Goal: Communication & Community: Share content

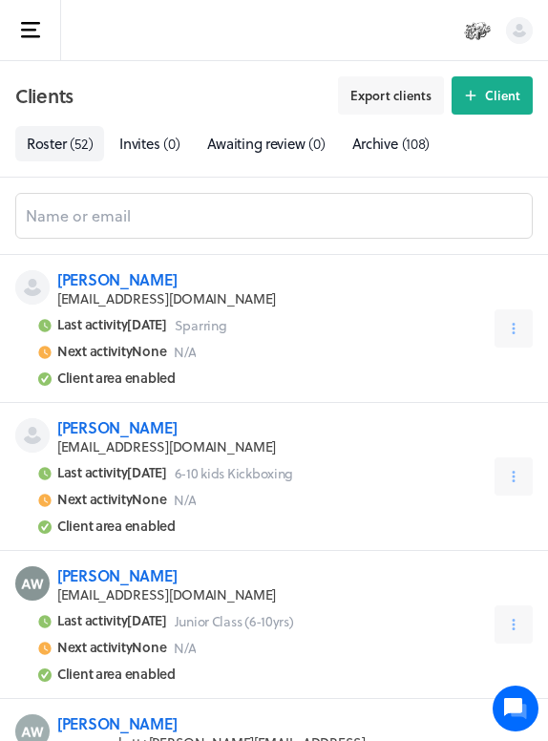
click at [32, 29] on rect "button" at bounding box center [28, 30] width 15 height 3
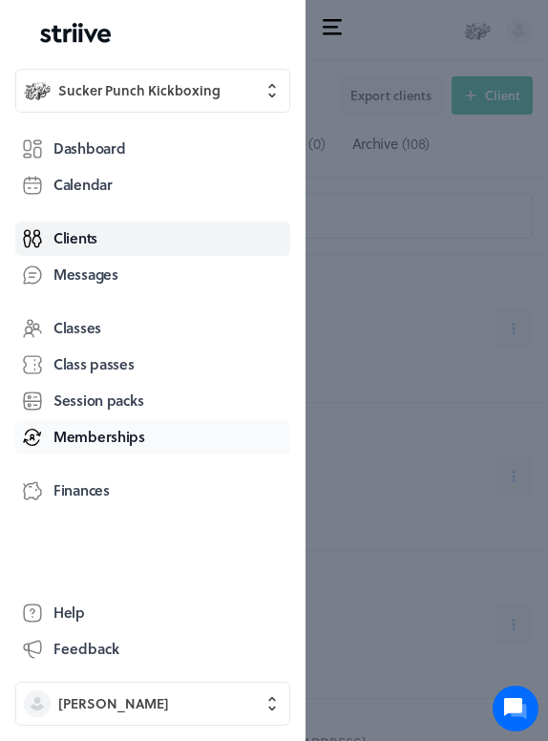
click at [93, 441] on span "Memberships" at bounding box center [99, 437] width 92 height 20
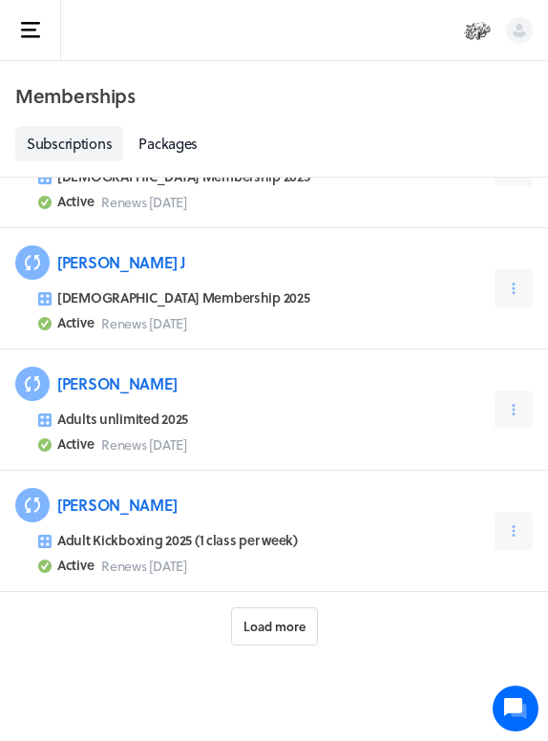
scroll to position [1525, 0]
click at [280, 637] on button "Load more" at bounding box center [274, 626] width 87 height 38
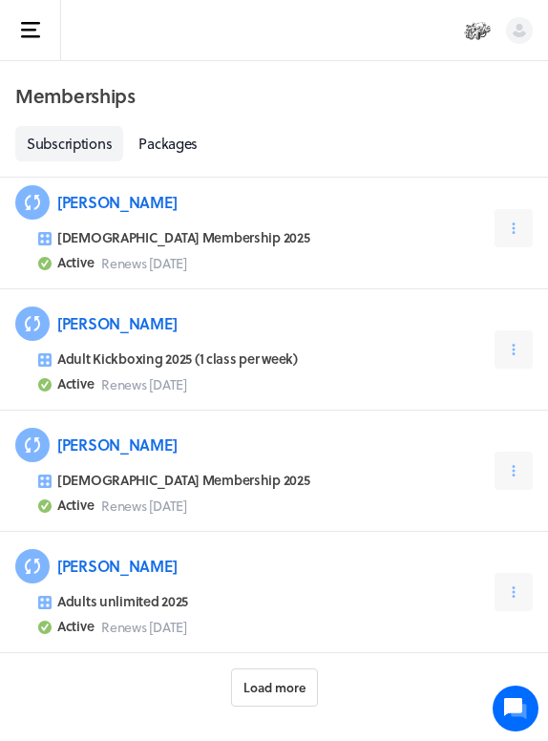
scroll to position [3286, 0]
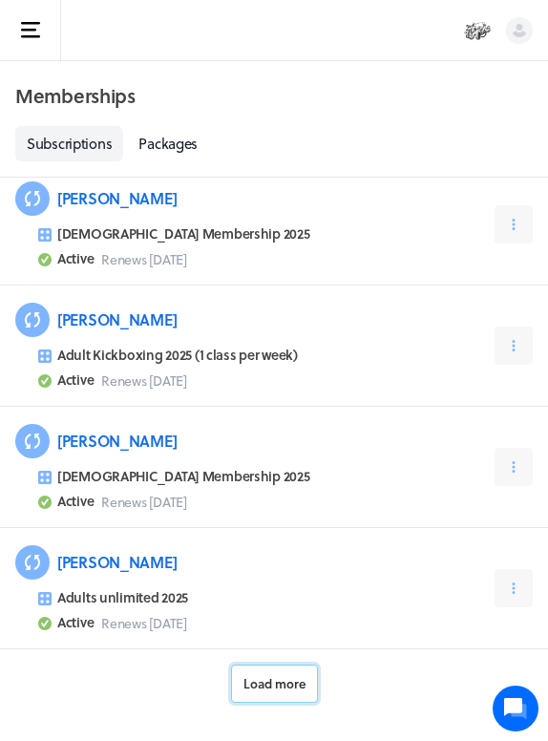
click at [289, 693] on button "Load more" at bounding box center [274, 683] width 87 height 38
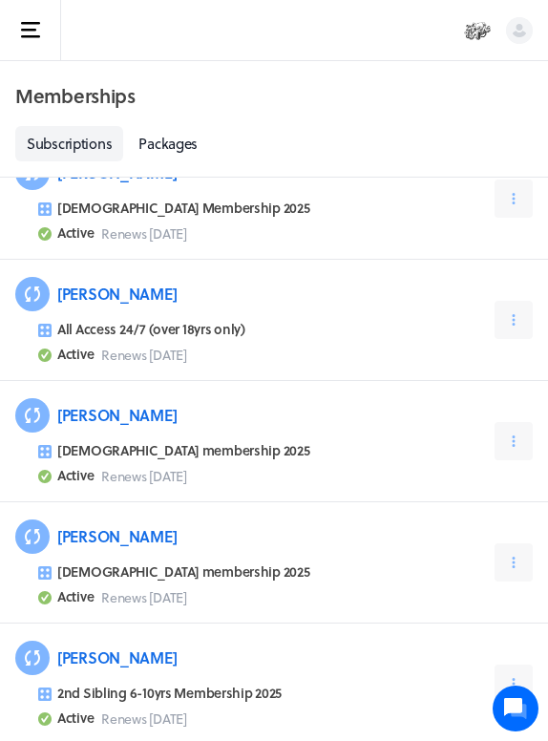
scroll to position [3730, 0]
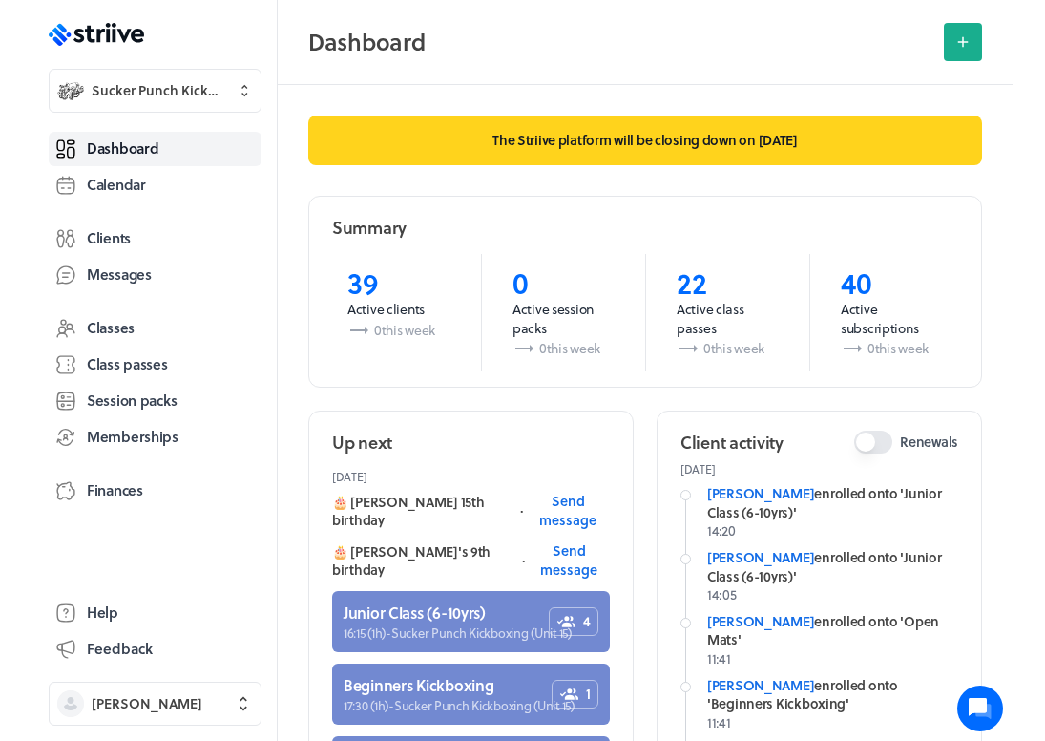
scroll to position [18, 0]
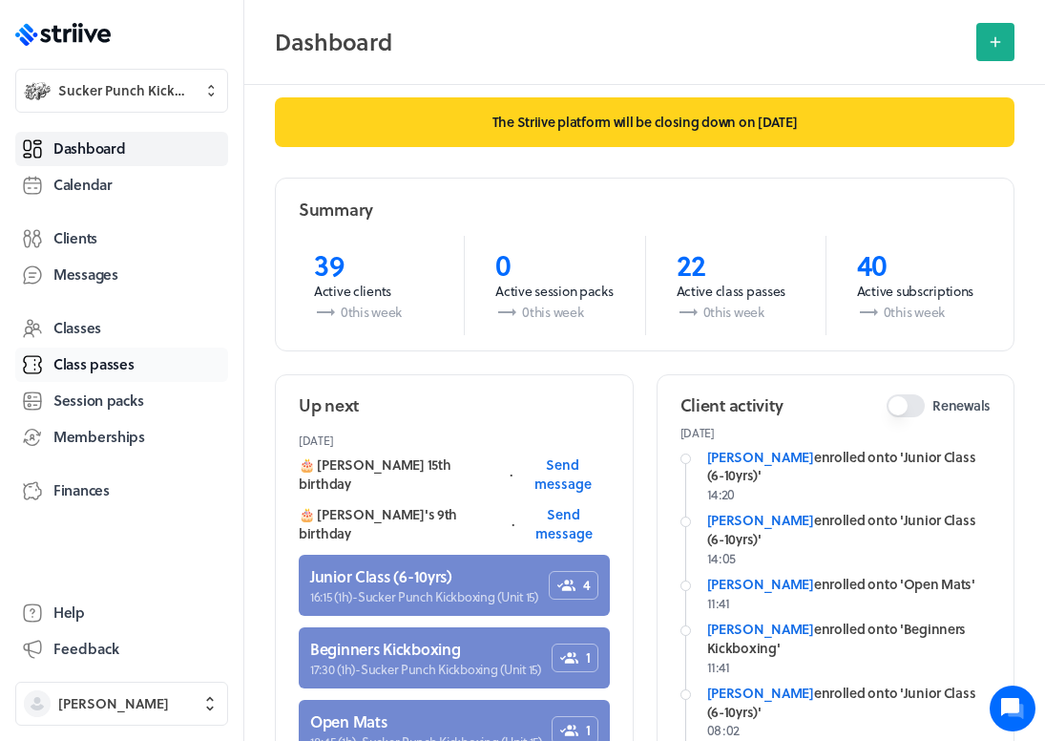
click at [95, 366] on span "Class passes" at bounding box center [93, 364] width 81 height 20
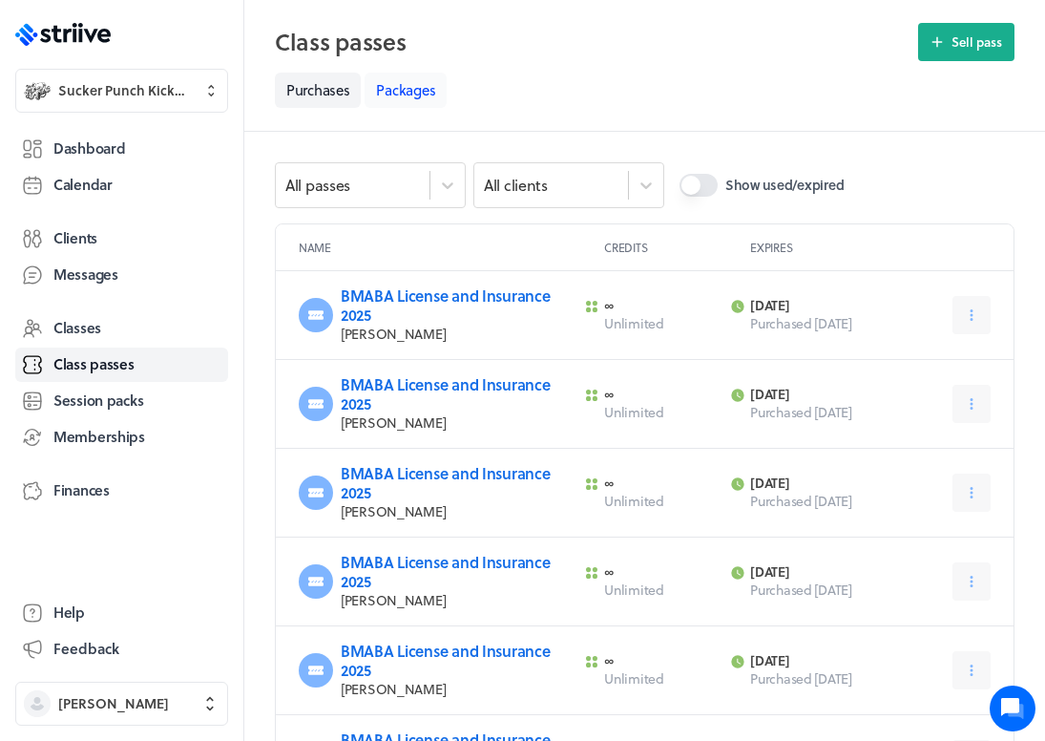
click at [407, 94] on link "Packages" at bounding box center [406, 90] width 82 height 35
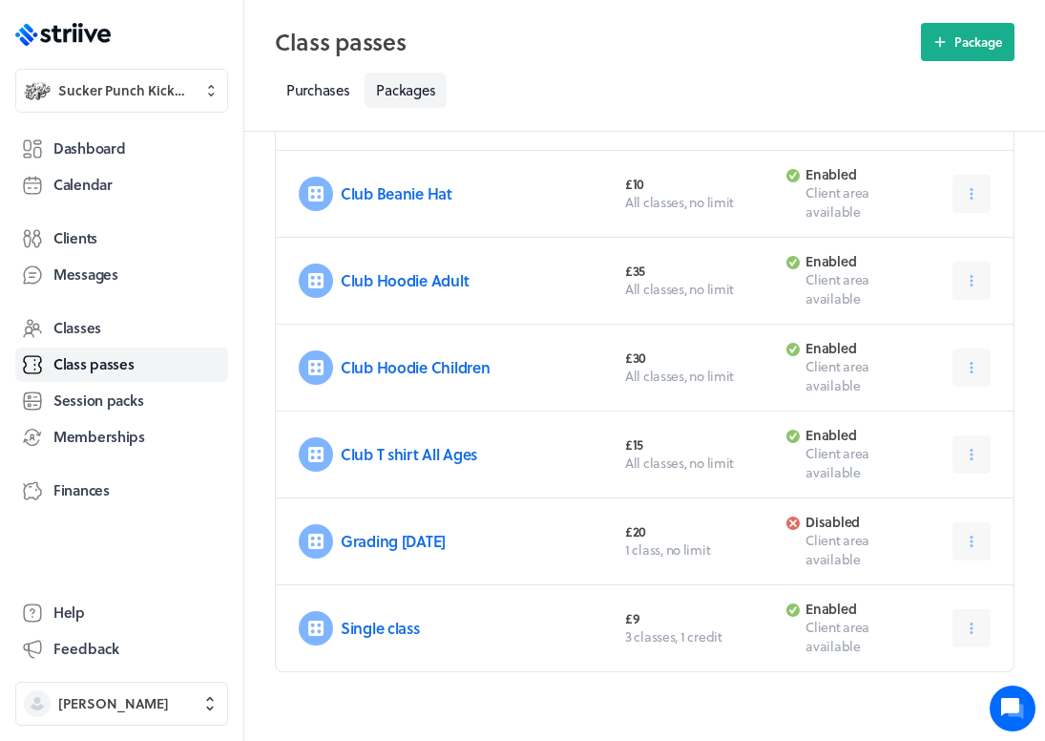
scroll to position [551, 0]
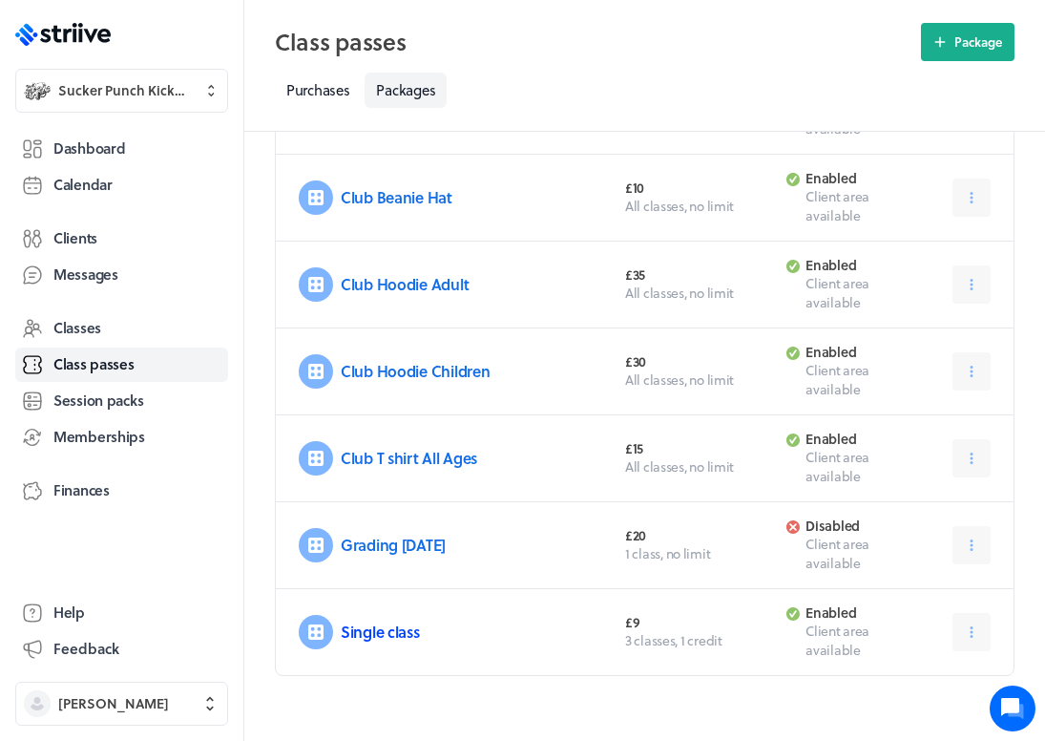
click at [397, 630] on link "Single class" at bounding box center [380, 631] width 79 height 22
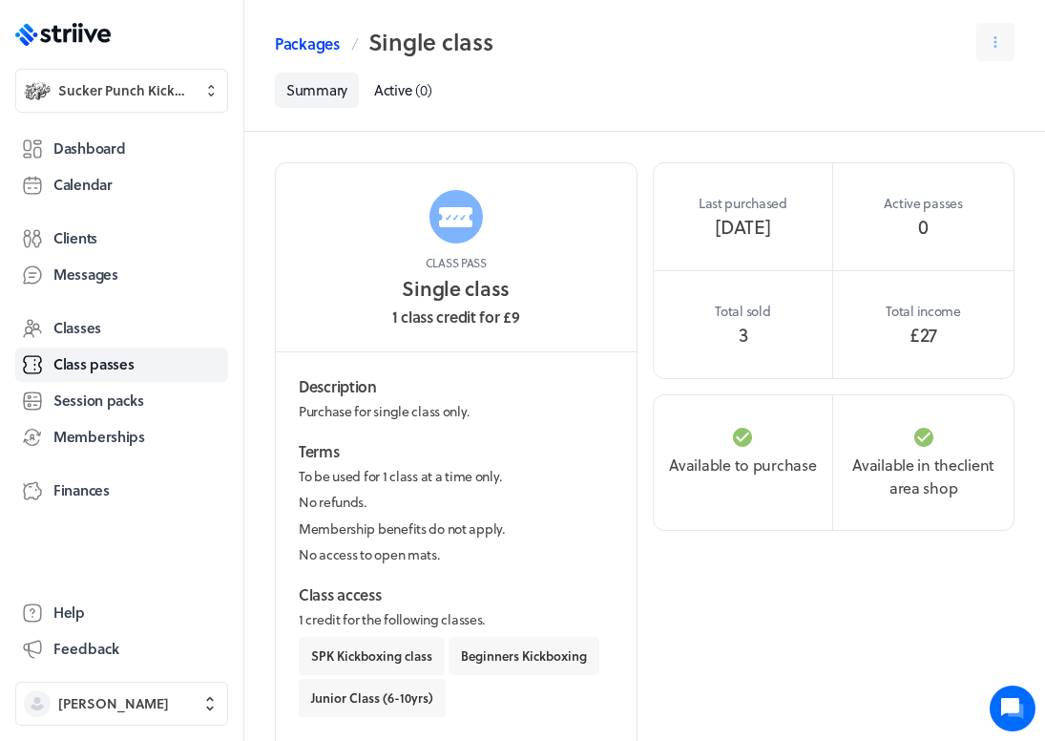
click at [304, 41] on link "Packages" at bounding box center [307, 43] width 65 height 23
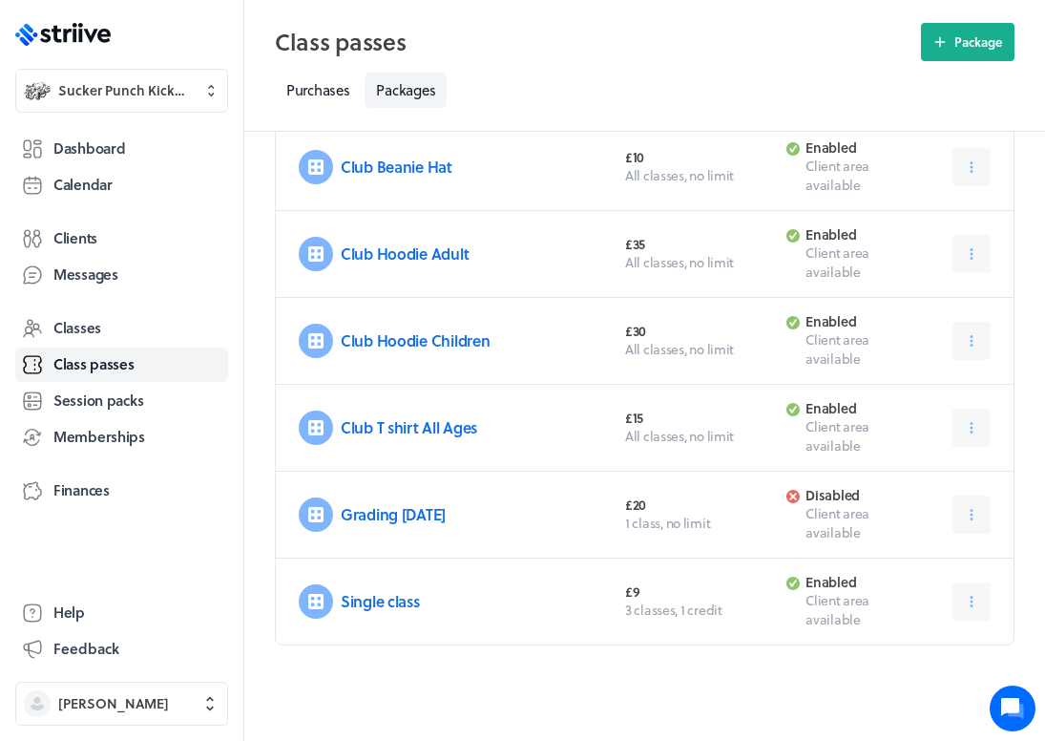
scroll to position [581, 0]
click at [938, 45] on icon "button" at bounding box center [940, 42] width 10 height 10
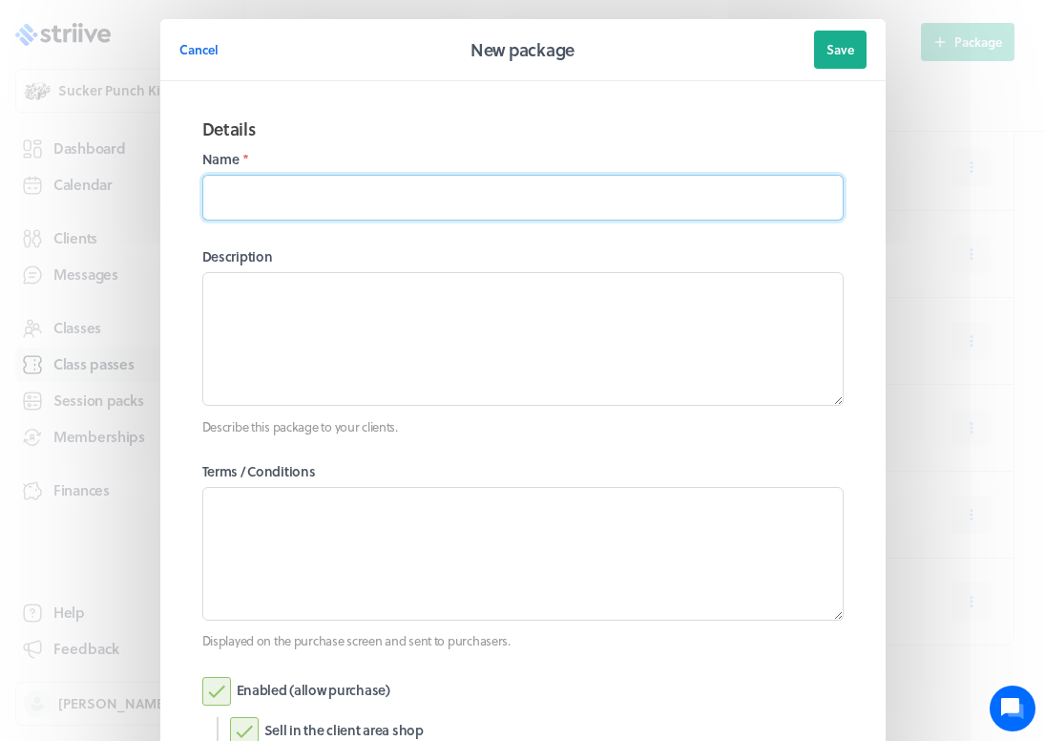
click at [355, 197] on input at bounding box center [522, 198] width 641 height 46
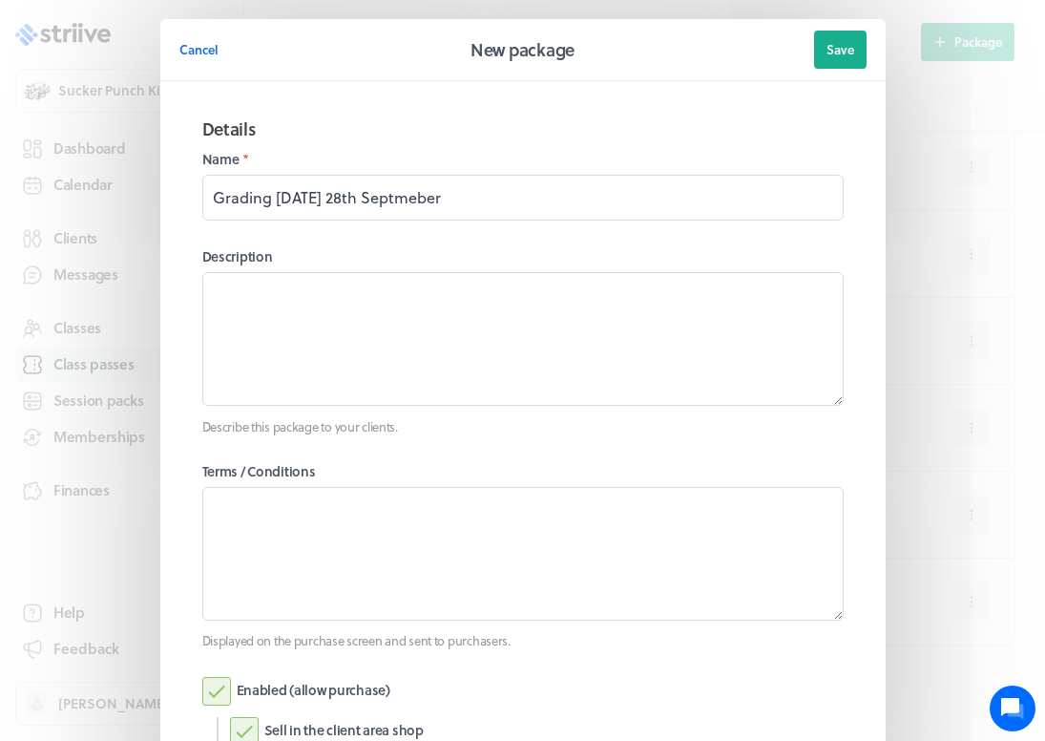
click at [488, 228] on section "Details Name * Grading [DATE] 28th Septmeber Description Describe this package …" at bounding box center [522, 451] width 687 height 702
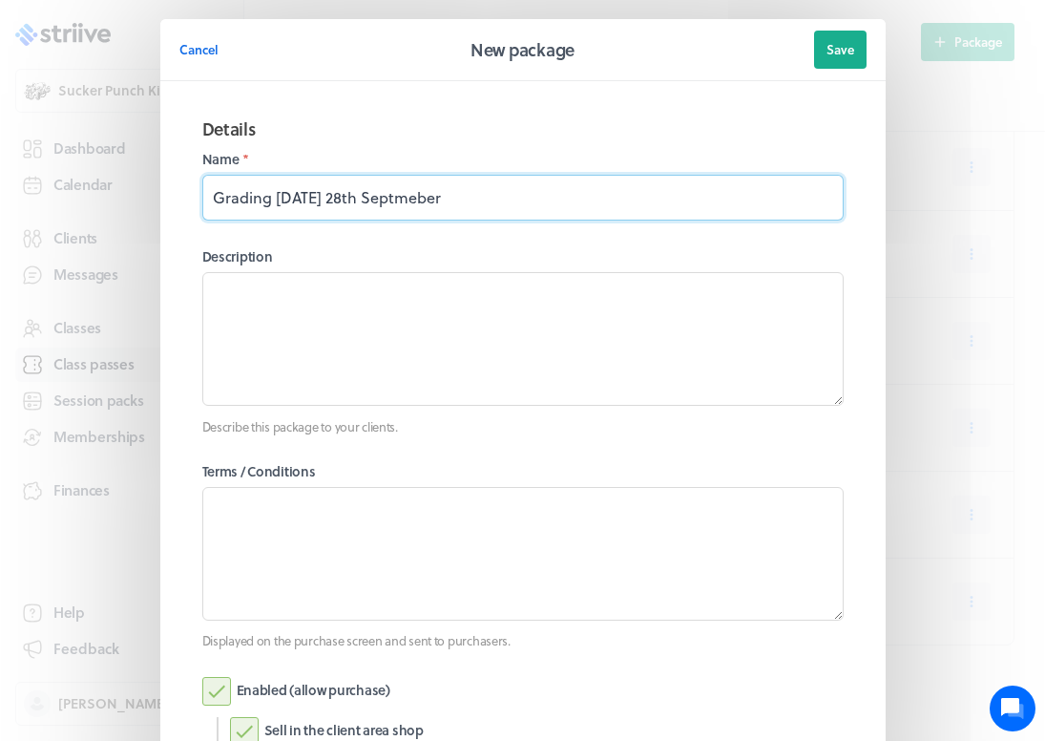
click at [410, 194] on input "Grading [DATE] 28th Septmeber" at bounding box center [522, 198] width 641 height 46
type input "Grading [DATE]"
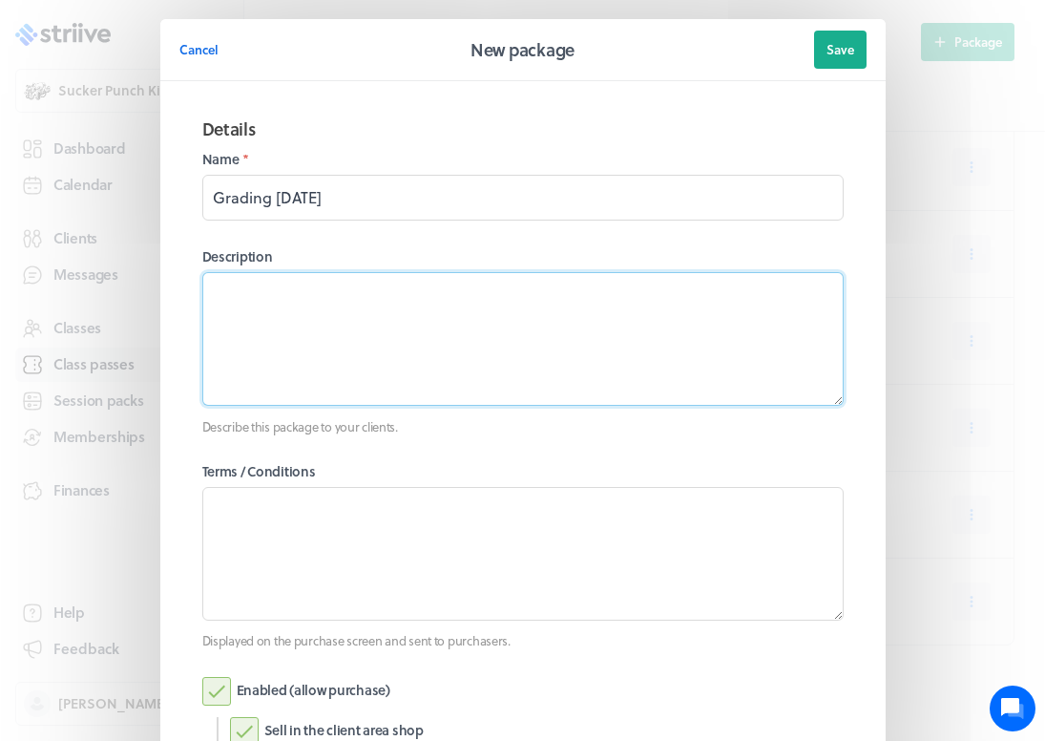
click at [326, 297] on textarea at bounding box center [522, 339] width 641 height 134
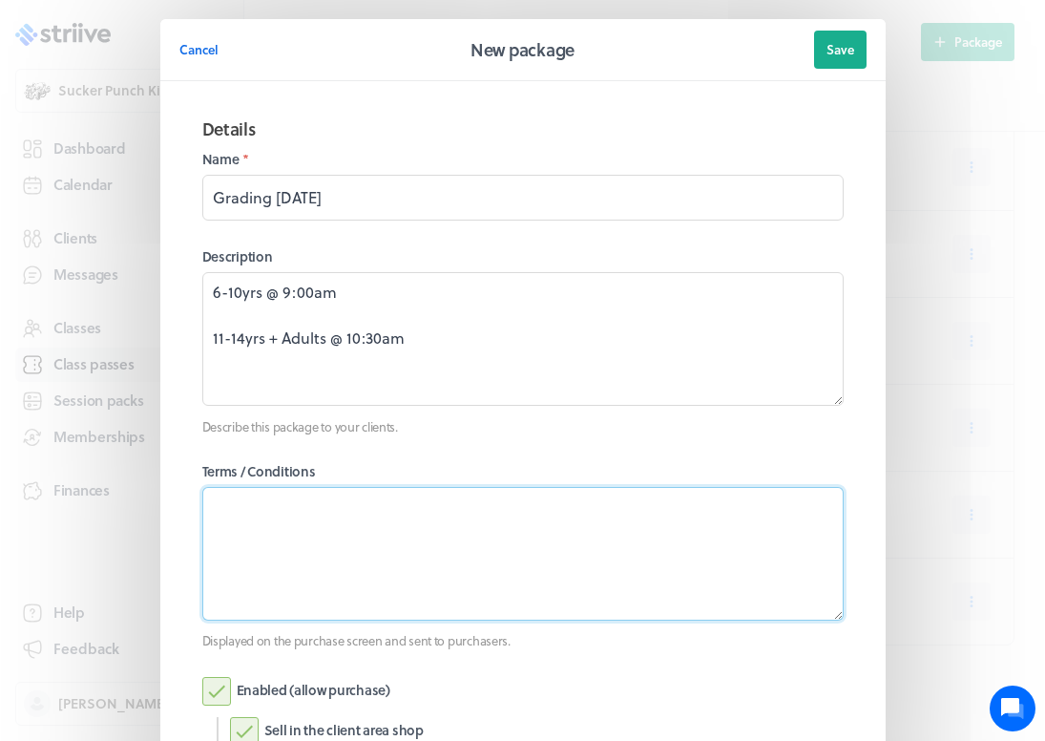
click at [292, 550] on textarea at bounding box center [522, 554] width 641 height 134
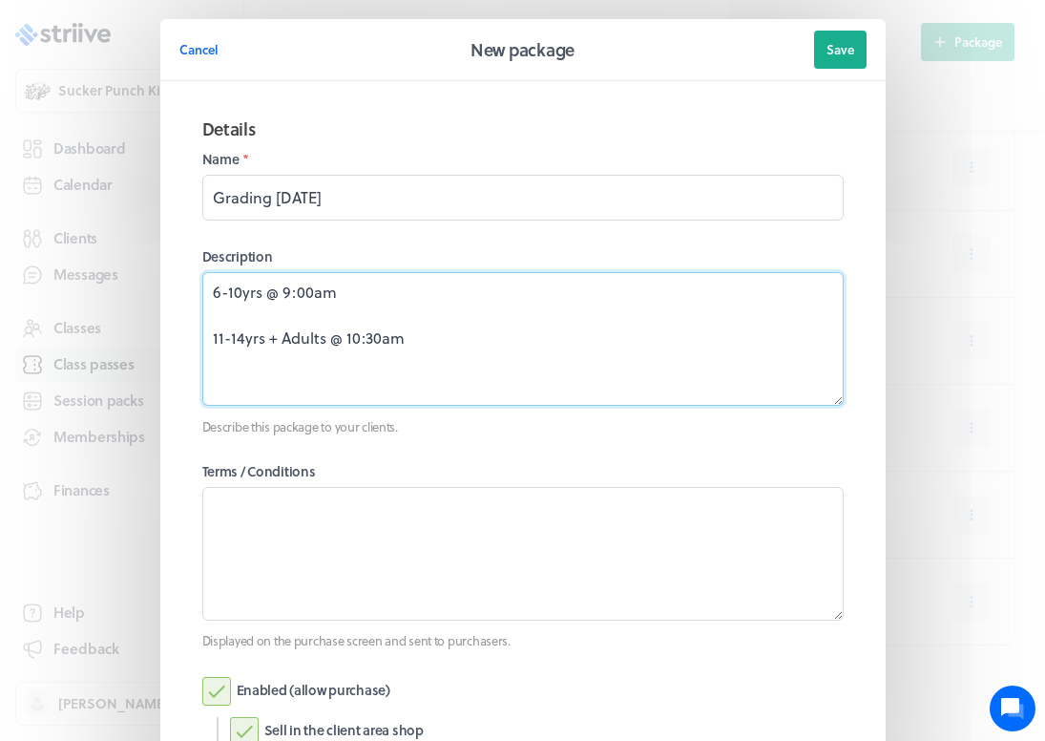
click at [268, 387] on textarea "6-10yrs @ 9:00am 11-14yrs + Adults @ 10:30am" at bounding box center [522, 339] width 641 height 134
type textarea "6-10yrs @ 9:00am 11-14yrs + Adults @ 10:30am"
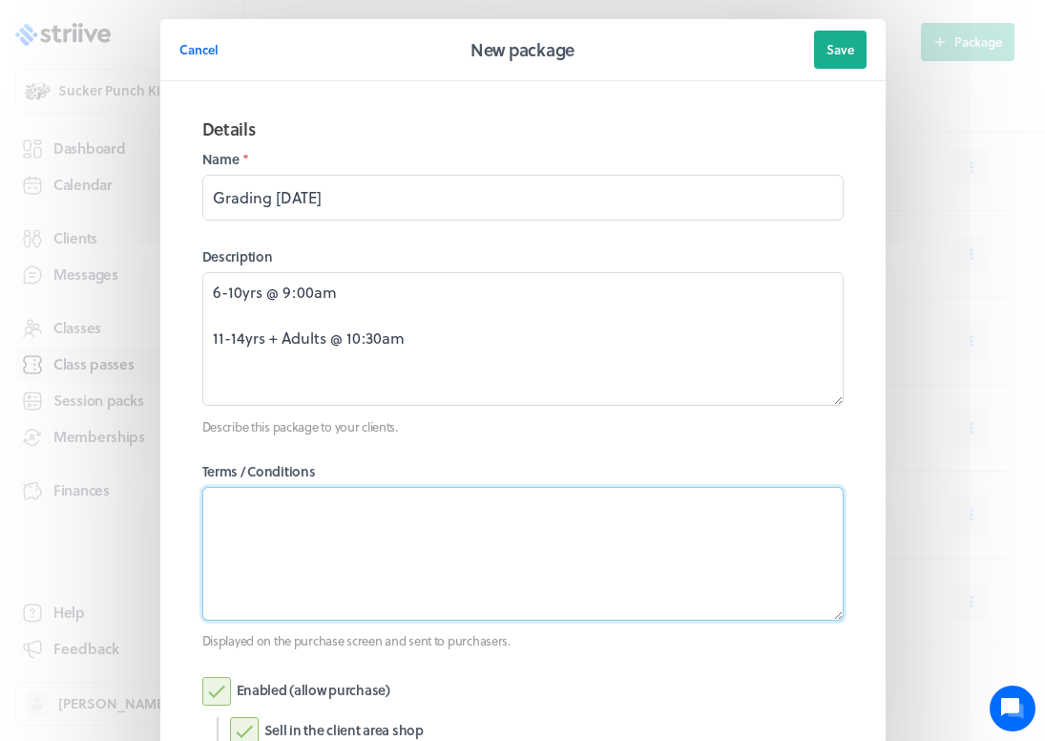
click at [241, 510] on textarea at bounding box center [522, 554] width 641 height 134
type textarea "!"
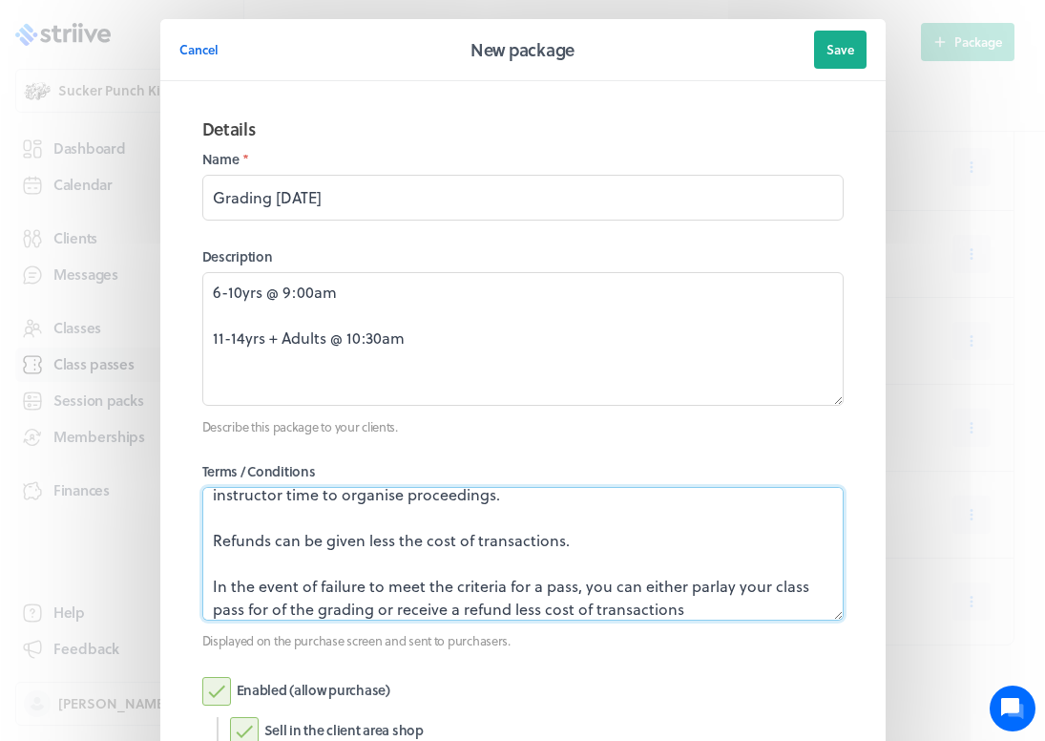
scroll to position [92, 0]
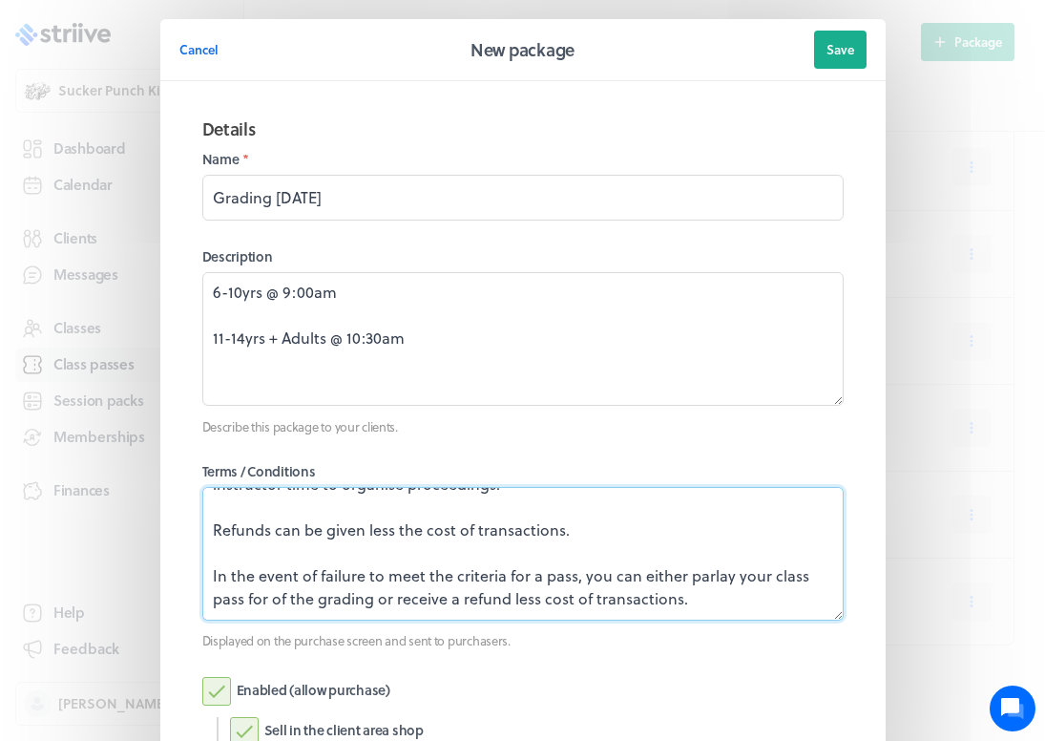
click at [312, 571] on textarea "1 class pass per student class pass must be purchased at least 24 hours before …" at bounding box center [522, 554] width 641 height 134
drag, startPoint x: 308, startPoint y: 596, endPoint x: 274, endPoint y: 601, distance: 34.7
click at [274, 601] on textarea "1 class pass per student class pass must be purchased at least 24 hours before …" at bounding box center [522, 554] width 641 height 134
drag, startPoint x: 733, startPoint y: 574, endPoint x: 702, endPoint y: 578, distance: 30.9
click at [698, 578] on textarea "1 class pass per student class pass must be purchased at least 24 hours before …" at bounding box center [522, 554] width 641 height 134
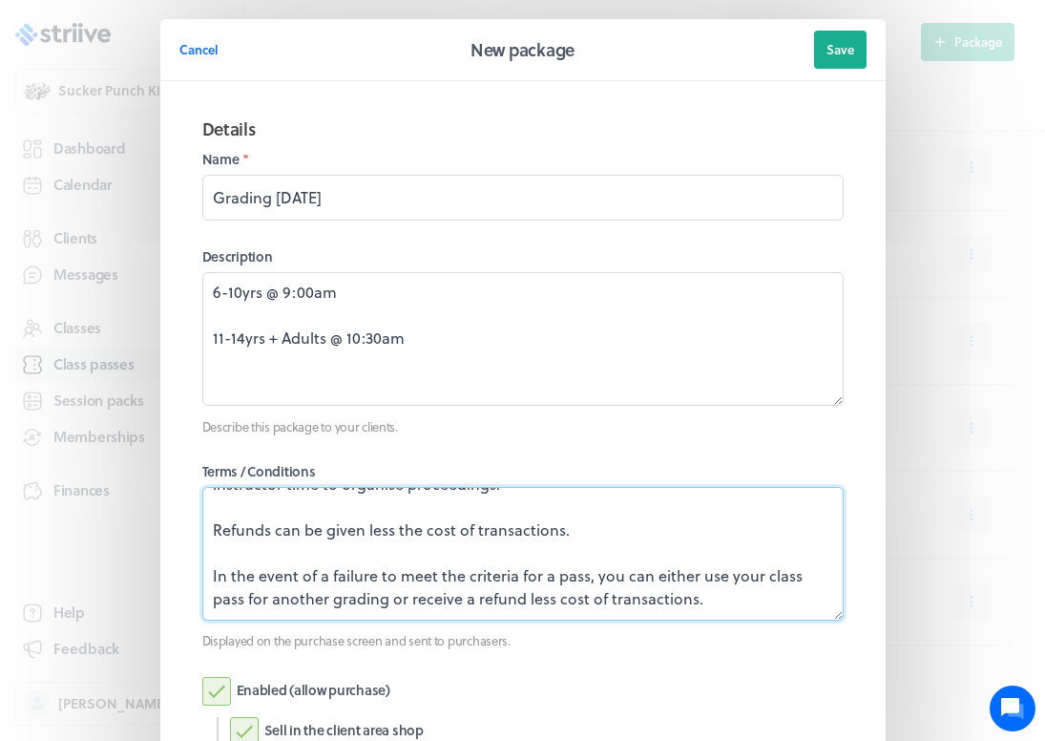
click at [695, 601] on textarea "1 class pass per student class pass must be purchased at least 24 hours before …" at bounding box center [522, 554] width 641 height 134
click at [486, 598] on textarea "1 class pass per student class pass must be purchased at least 24 hours before …" at bounding box center [522, 554] width 641 height 134
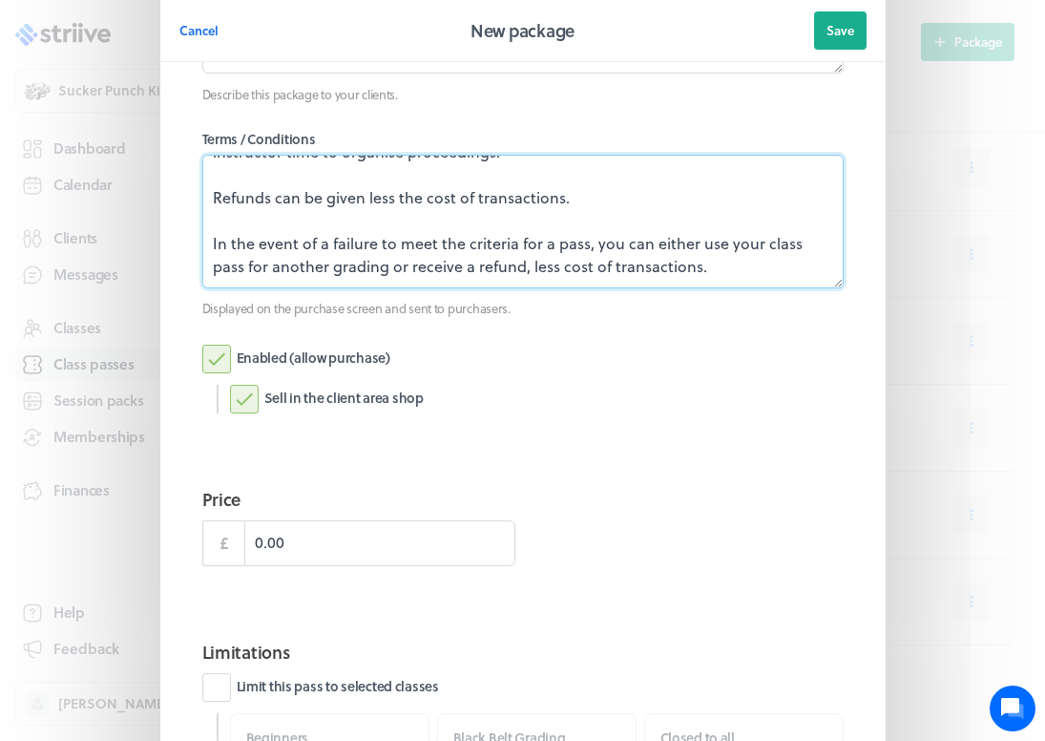
scroll to position [419, 0]
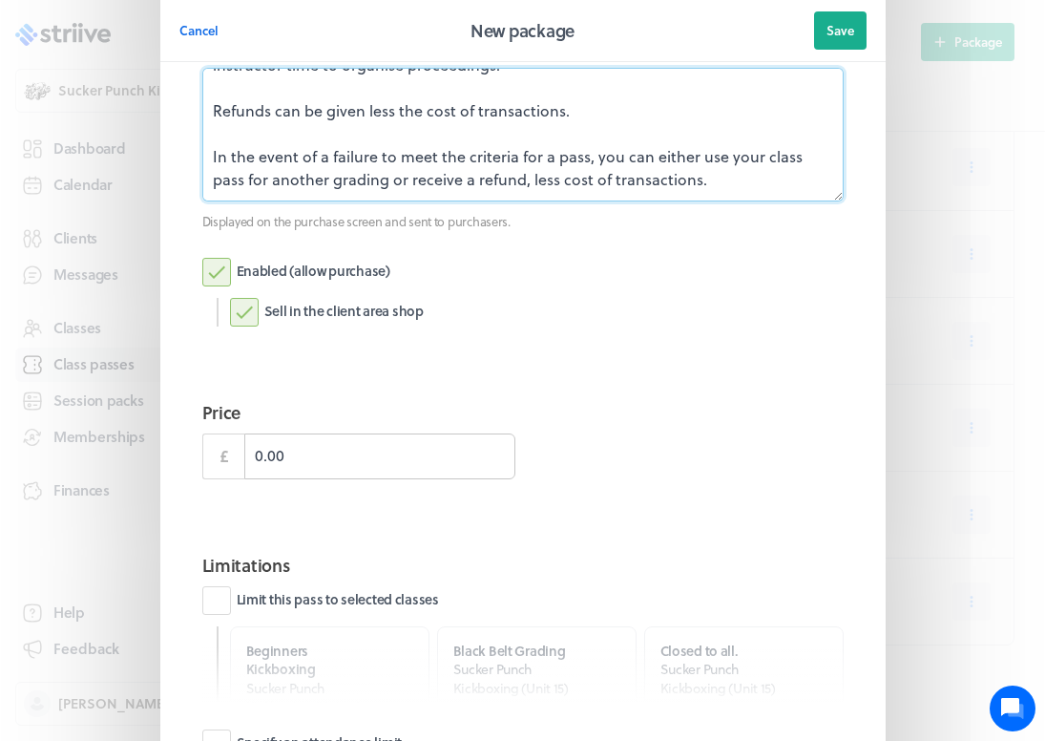
type textarea "1 class pass per student class pass must be purchased at least 24 hours before …"
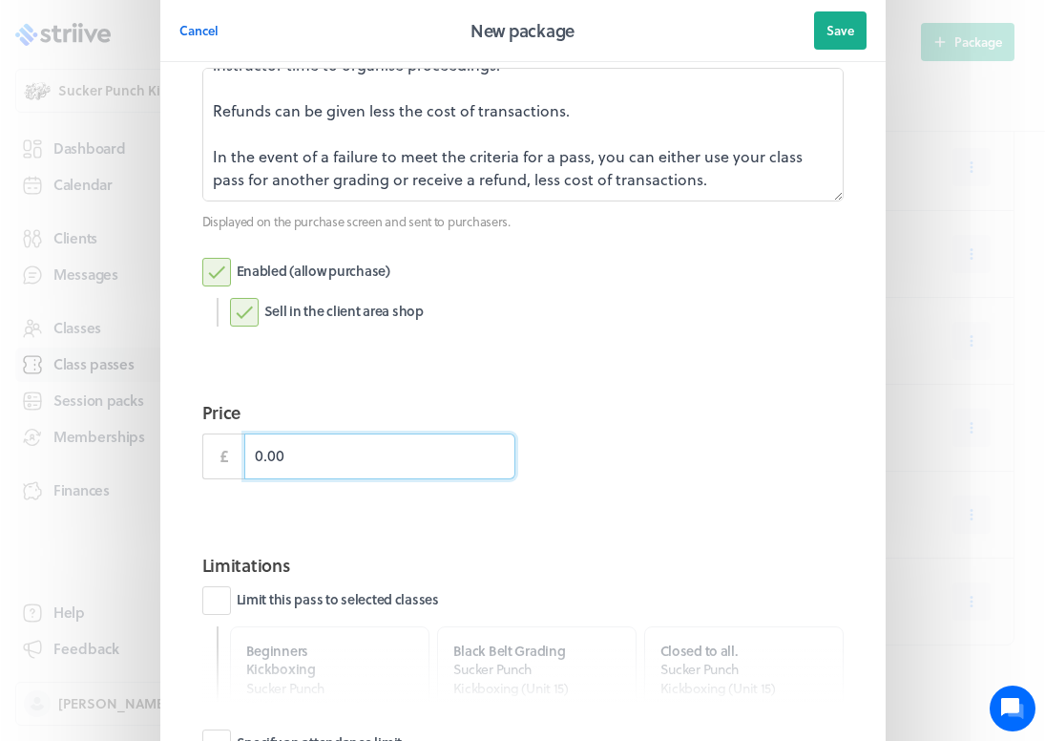
click at [312, 457] on input "0.00" at bounding box center [379, 456] width 271 height 46
type input "0"
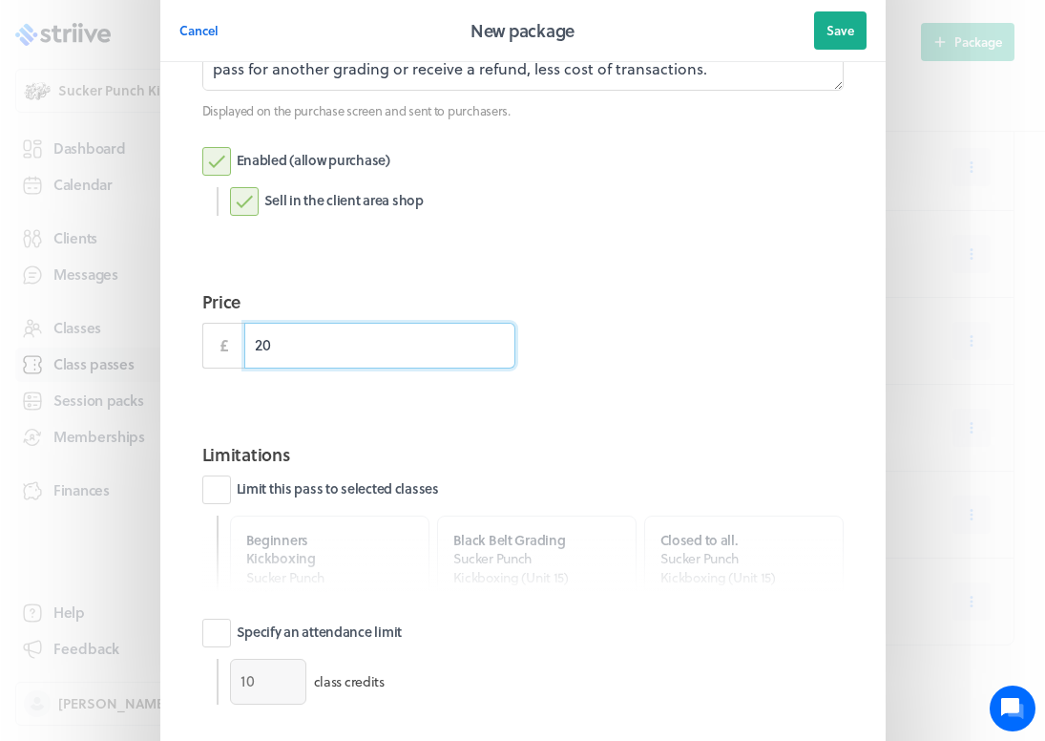
scroll to position [533, 0]
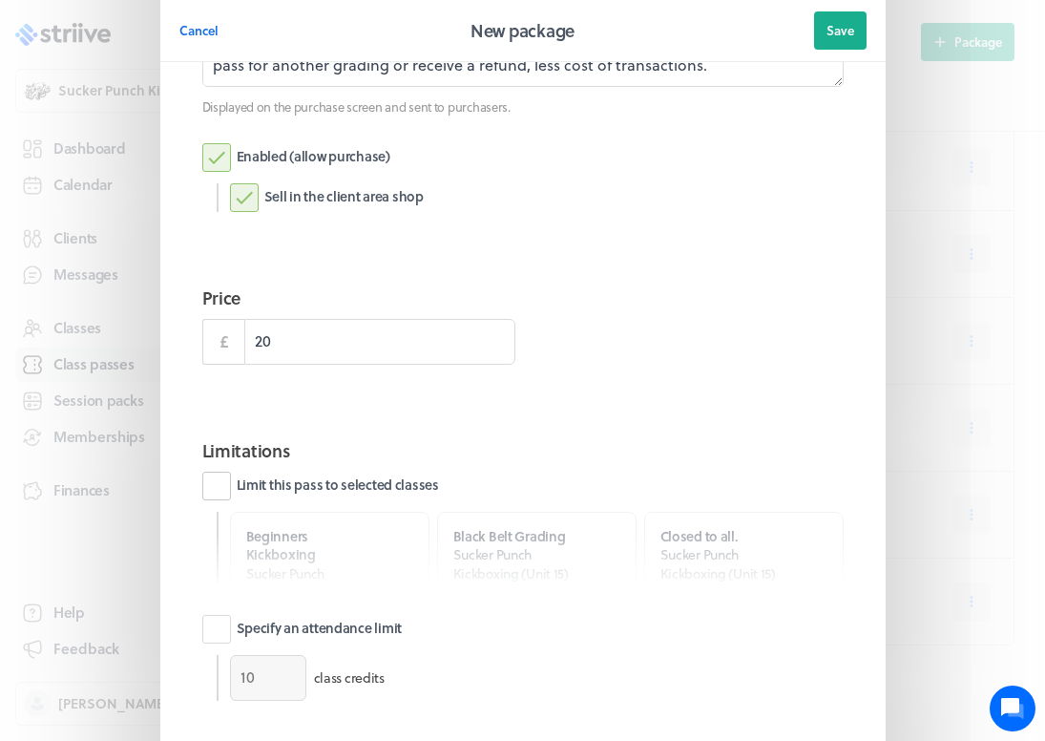
type input "20.00"
click at [219, 491] on label "Limit this pass to selected classes" at bounding box center [320, 485] width 237 height 29
click at [0, 0] on input "Limit this pass to selected classes" at bounding box center [0, 0] width 0 height 0
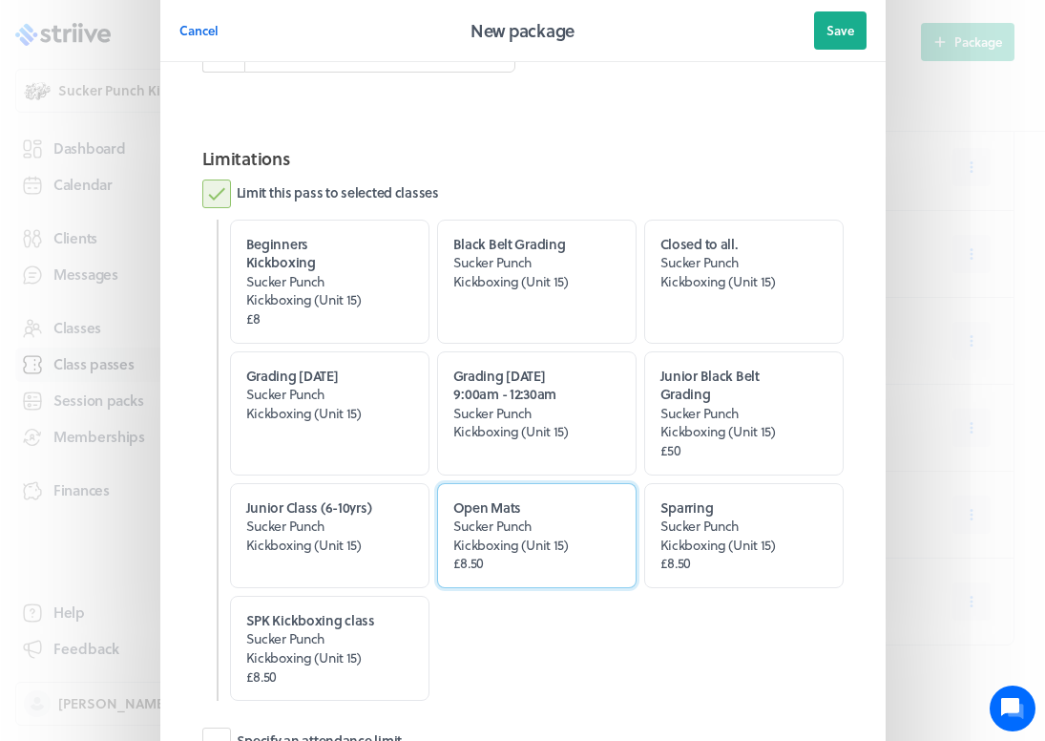
scroll to position [825, 0]
click at [219, 189] on label "Limit this pass to selected classes" at bounding box center [320, 193] width 237 height 29
click at [0, 0] on input "Limit this pass to selected classes" at bounding box center [0, 0] width 0 height 0
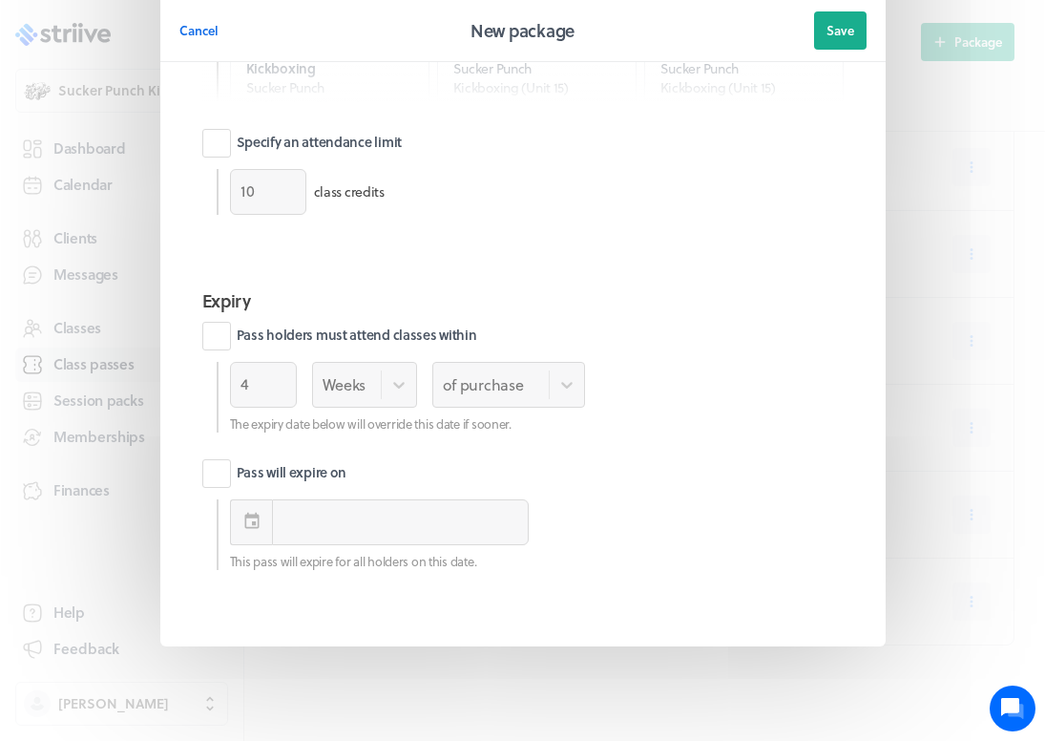
scroll to position [1018, 0]
click at [220, 323] on label "Pass holders must attend classes within" at bounding box center [339, 337] width 275 height 29
click at [0, 0] on input "Pass holders must attend classes within" at bounding box center [0, 0] width 0 height 0
click at [219, 478] on label "Pass will expire on" at bounding box center [274, 474] width 145 height 29
click at [0, 0] on input "Pass will expire on" at bounding box center [0, 0] width 0 height 0
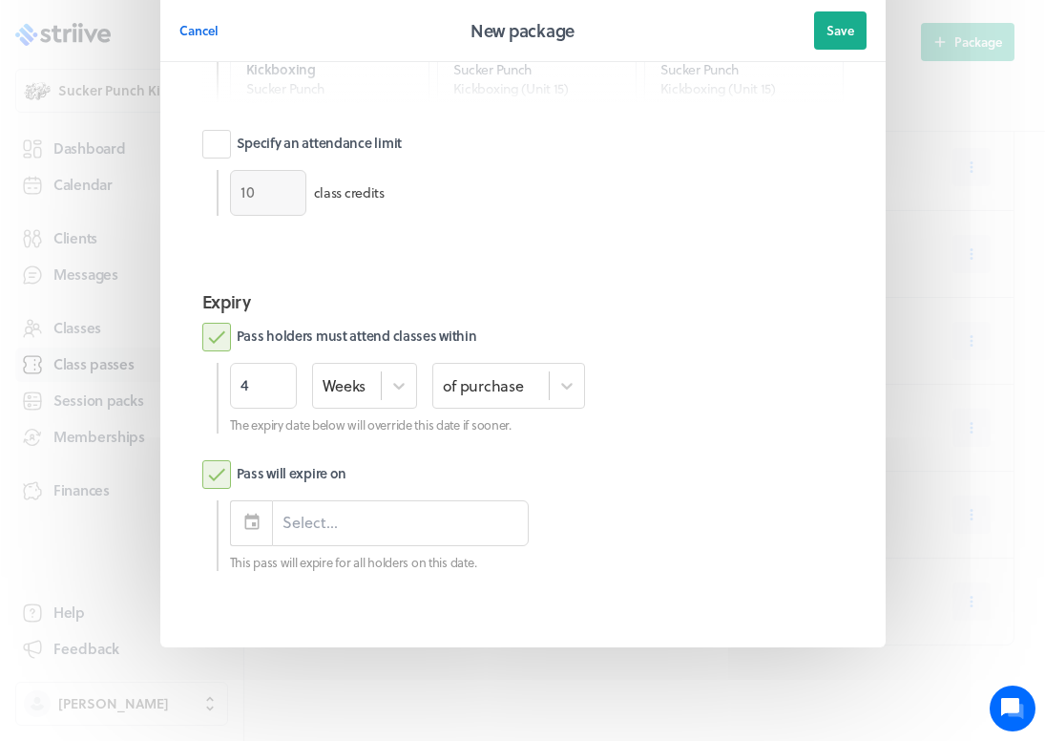
click at [216, 323] on label "Pass holders must attend classes within" at bounding box center [339, 337] width 275 height 29
click at [0, 0] on input "Pass holders must attend classes within" at bounding box center [0, 0] width 0 height 0
click at [250, 514] on icon at bounding box center [251, 521] width 14 height 16
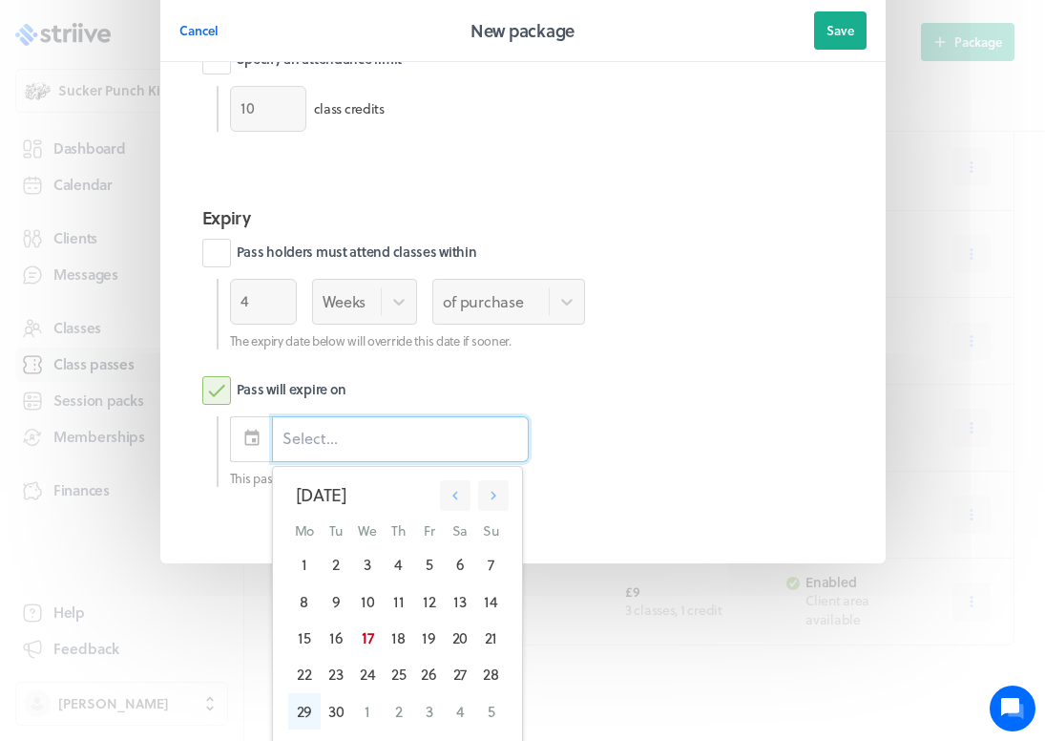
click at [297, 704] on div "29" at bounding box center [304, 711] width 32 height 36
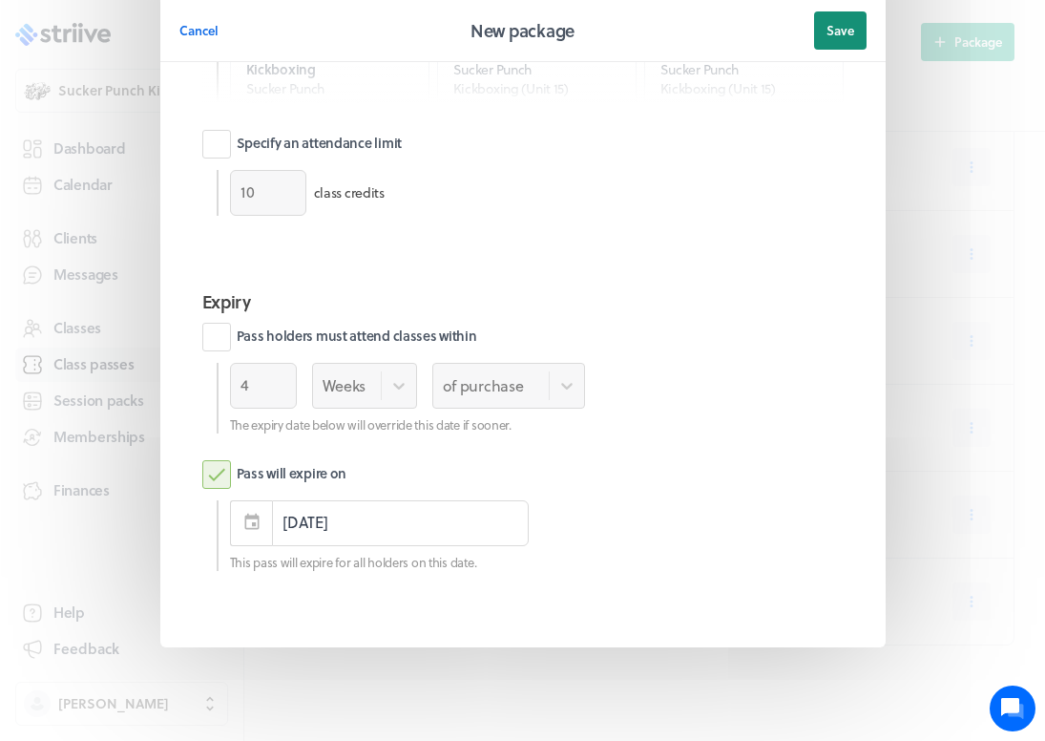
click at [837, 31] on span "Save" at bounding box center [840, 30] width 28 height 17
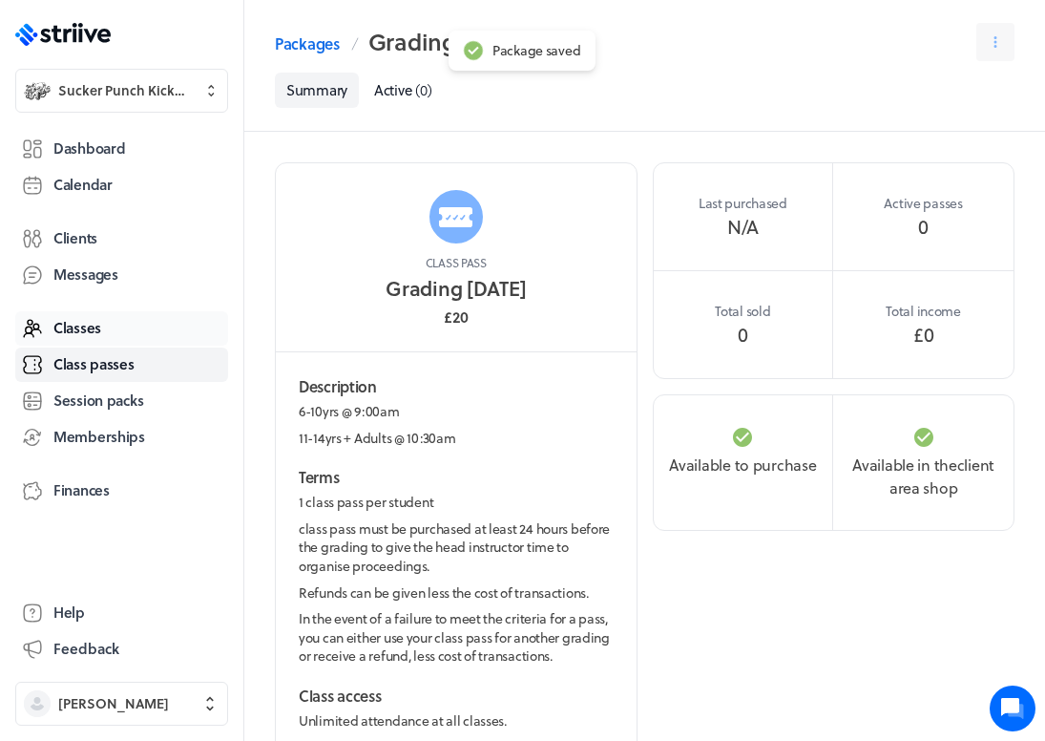
click at [80, 333] on span "Classes" at bounding box center [77, 328] width 48 height 20
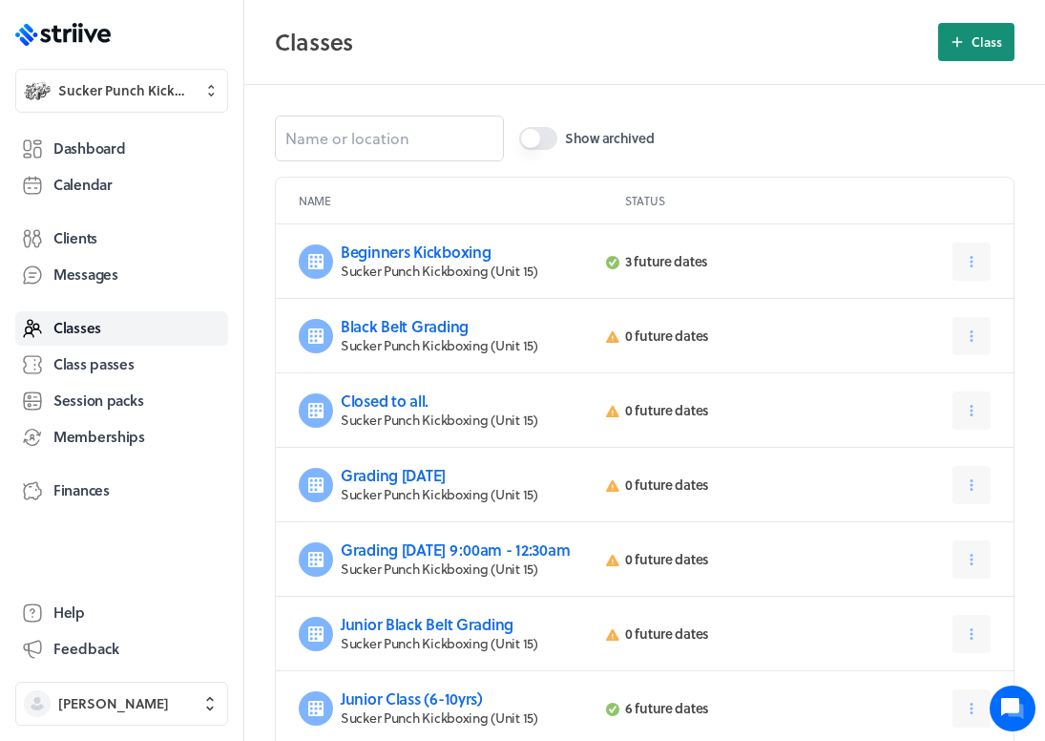
click at [958, 44] on icon at bounding box center [957, 41] width 17 height 17
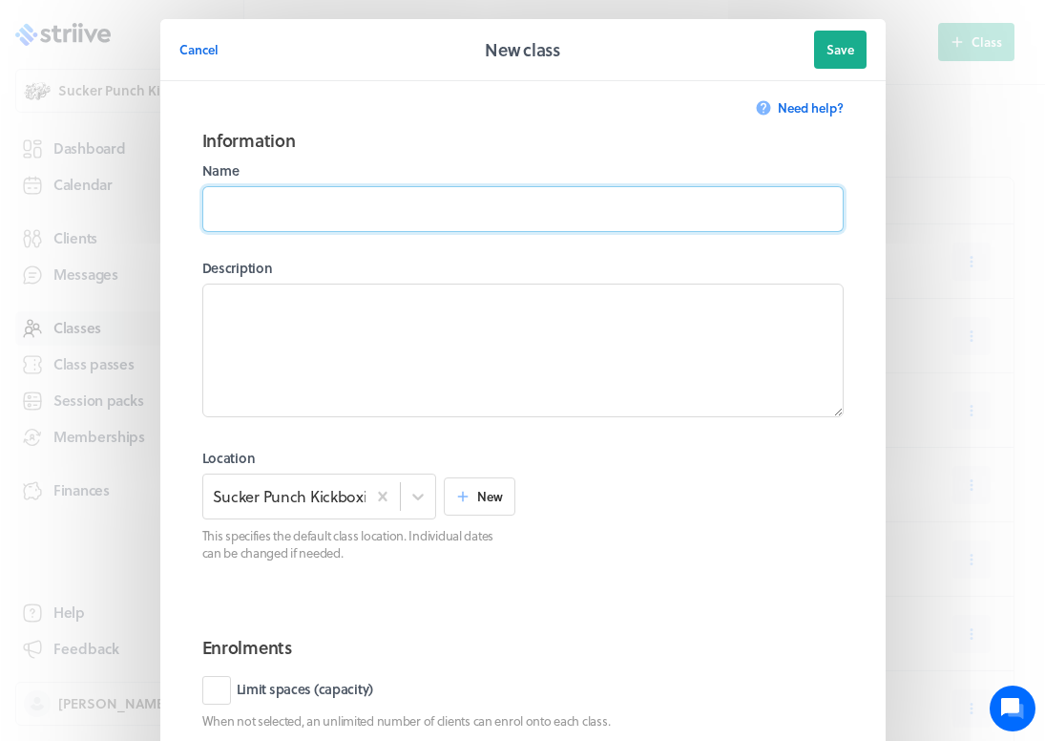
click at [427, 210] on input at bounding box center [522, 209] width 641 height 46
click at [274, 207] on input "Grading [DATE]" at bounding box center [522, 209] width 641 height 46
type input "Grading [DATE]"
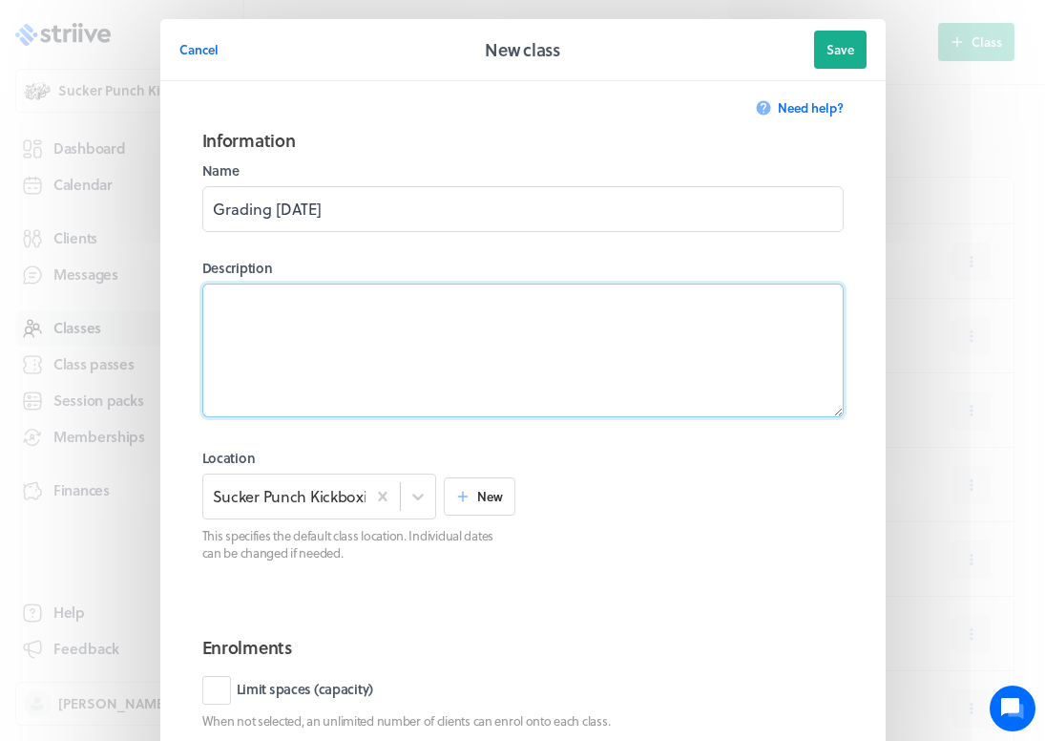
click at [279, 312] on textarea at bounding box center [522, 350] width 641 height 134
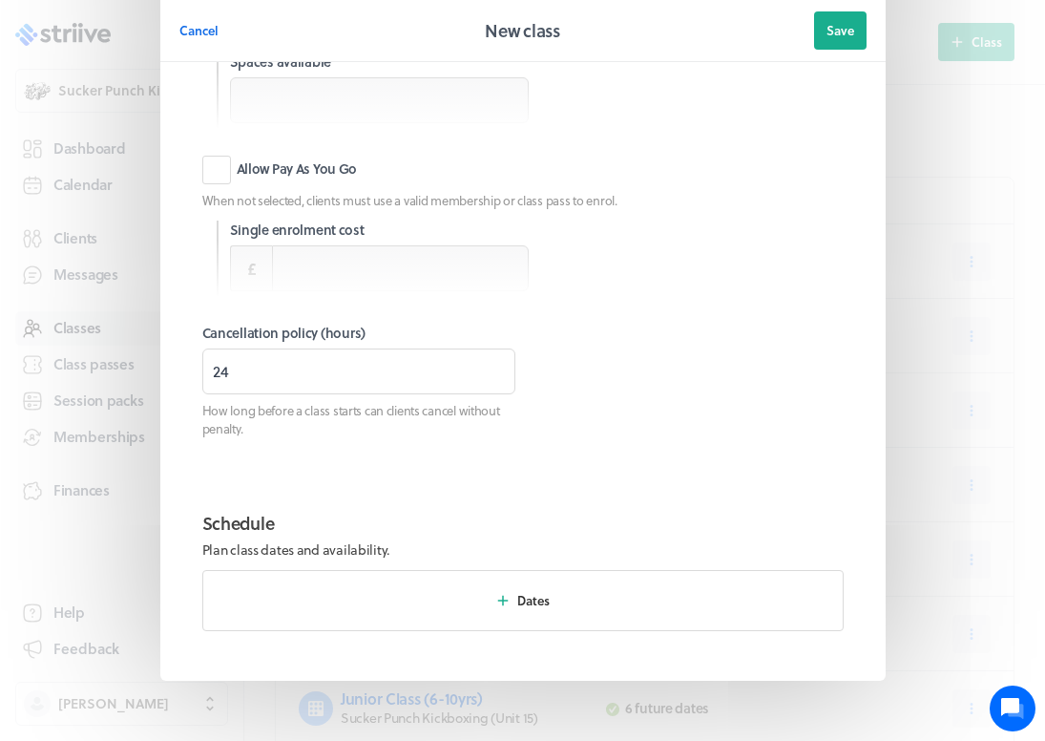
scroll to position [691, 0]
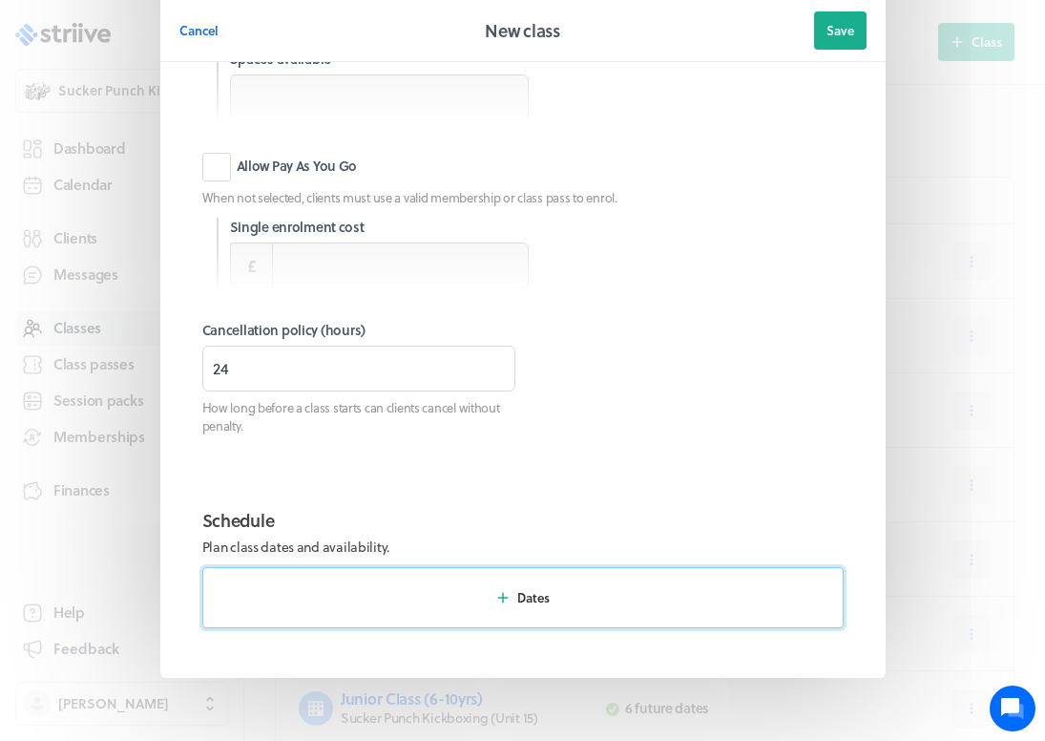
click at [515, 613] on button "Dates" at bounding box center [522, 597] width 641 height 61
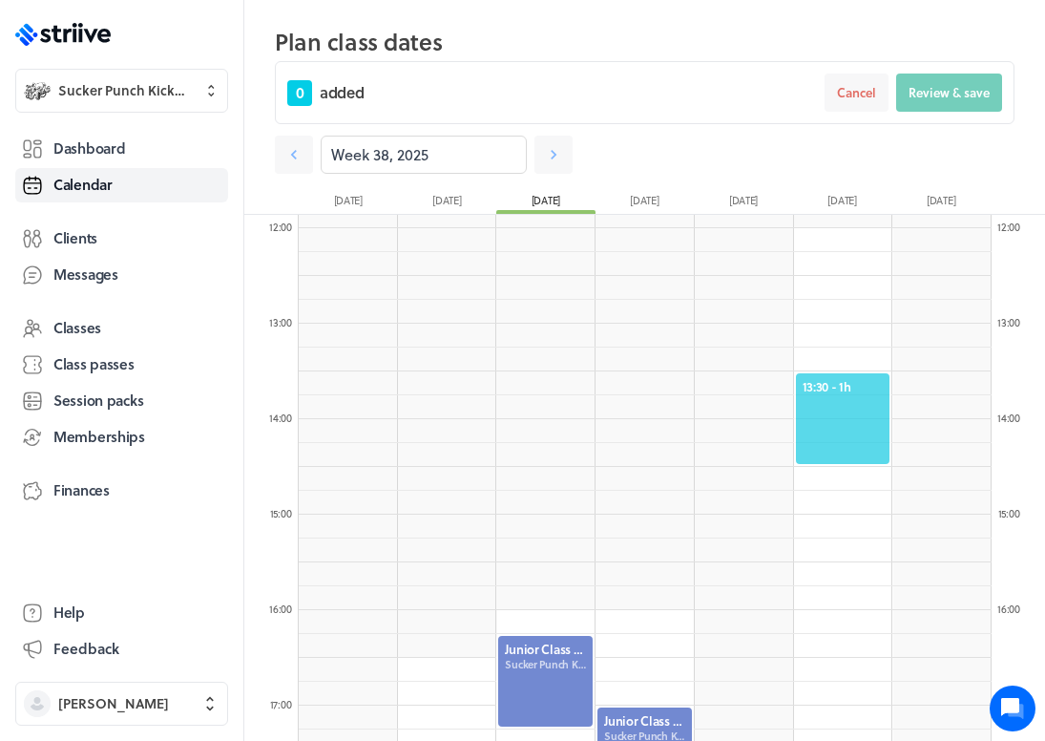
scroll to position [1132, 0]
click at [558, 152] on icon at bounding box center [553, 154] width 19 height 19
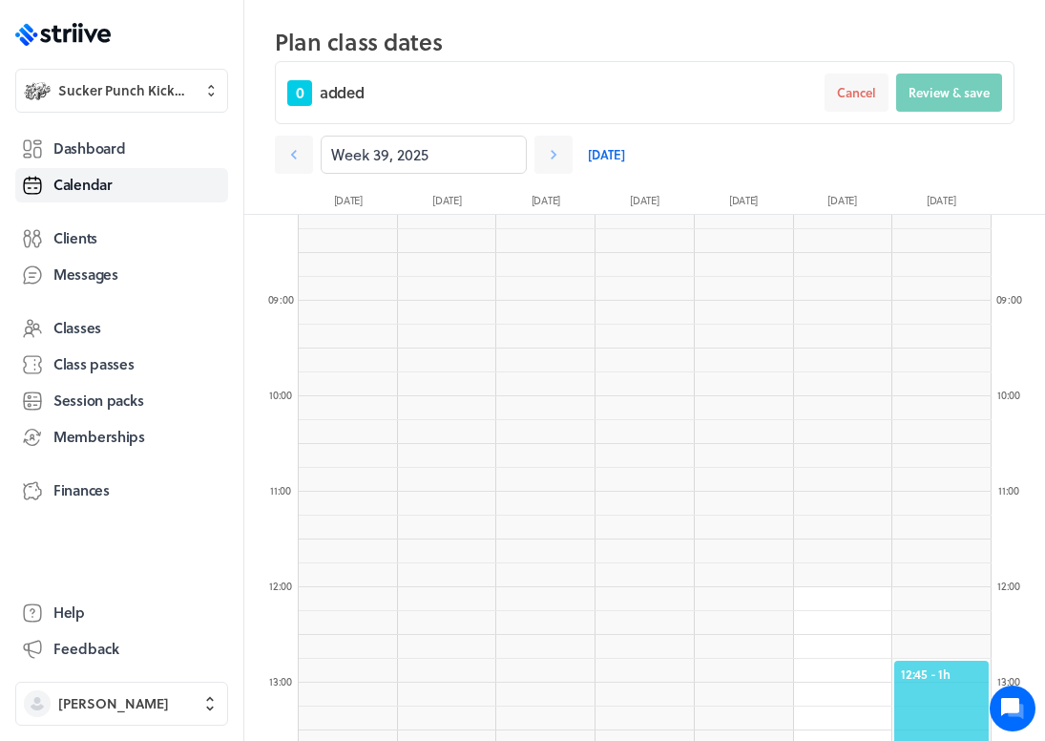
scroll to position [764, 0]
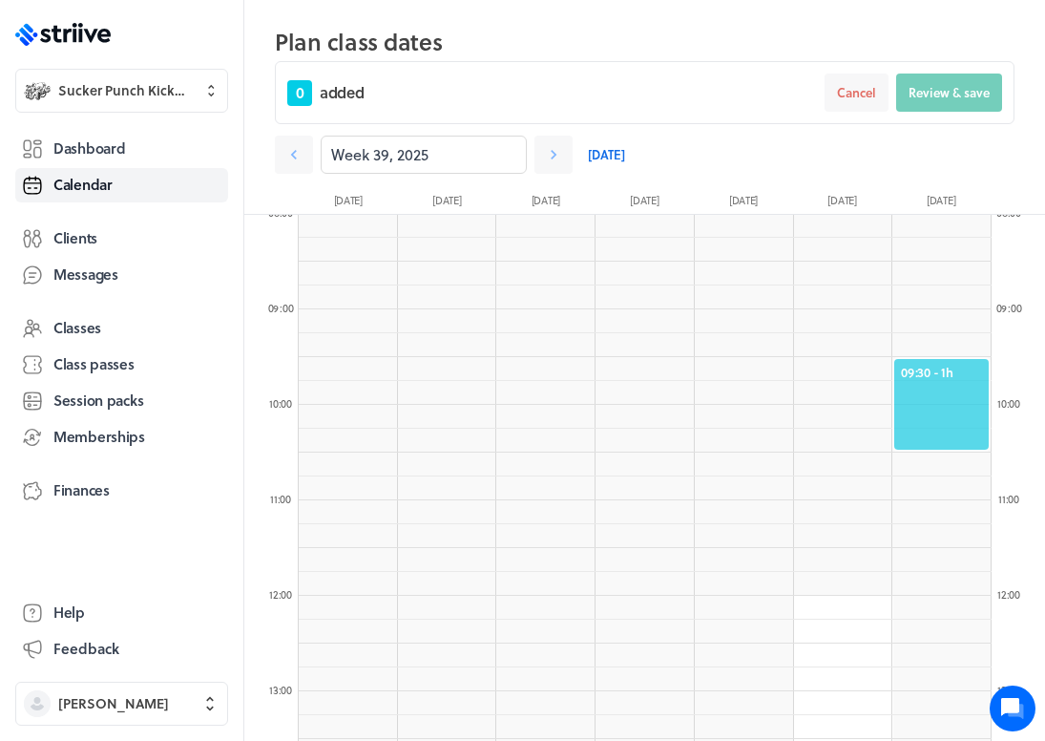
click at [951, 364] on span "09:30 - 1h" at bounding box center [941, 372] width 81 height 17
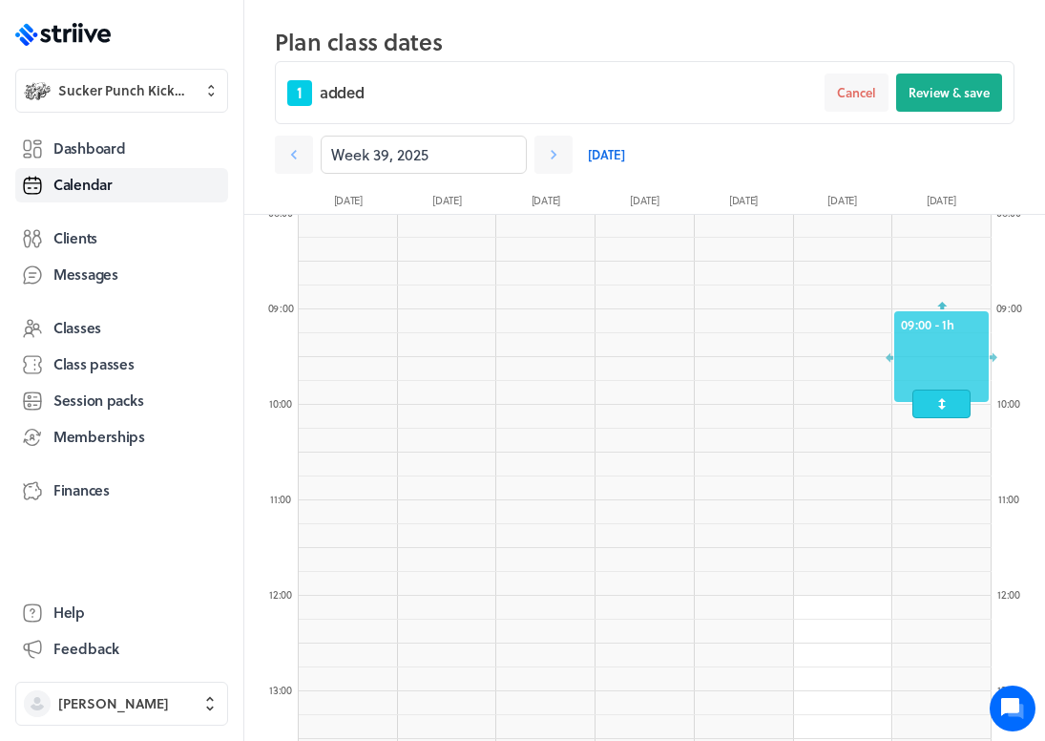
drag, startPoint x: 946, startPoint y: 396, endPoint x: 947, endPoint y: 359, distance: 37.2
click at [947, 359] on div at bounding box center [941, 356] width 98 height 94
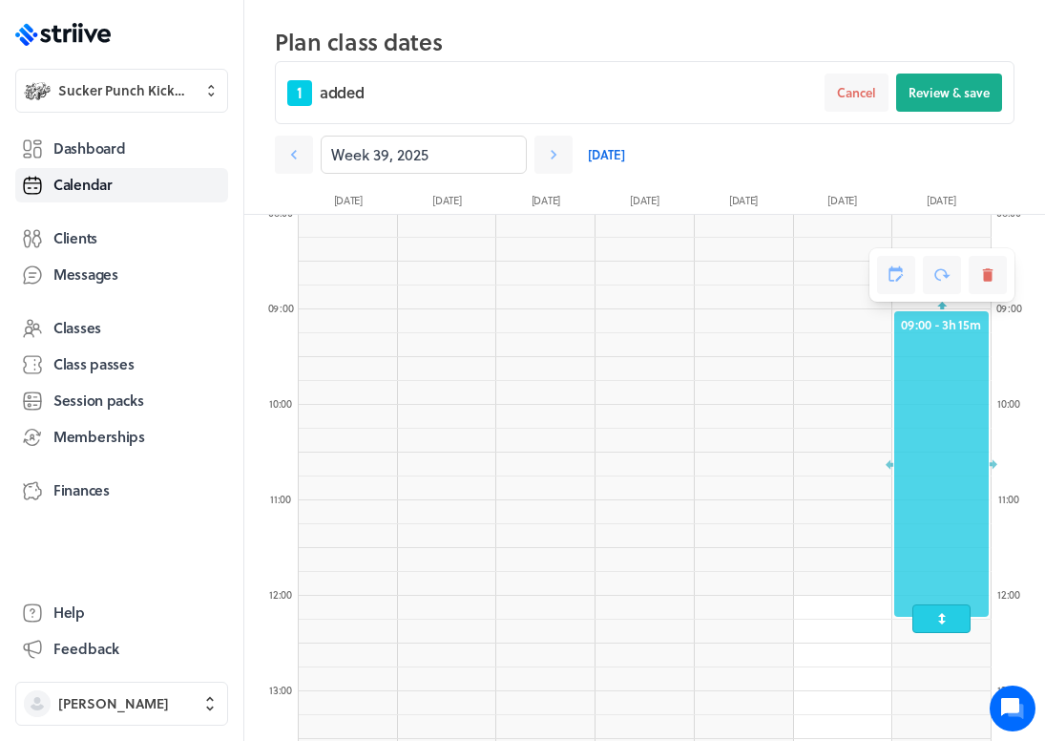
drag, startPoint x: 947, startPoint y: 401, endPoint x: 957, endPoint y: 606, distance: 205.4
click at [957, 606] on span at bounding box center [941, 618] width 59 height 29
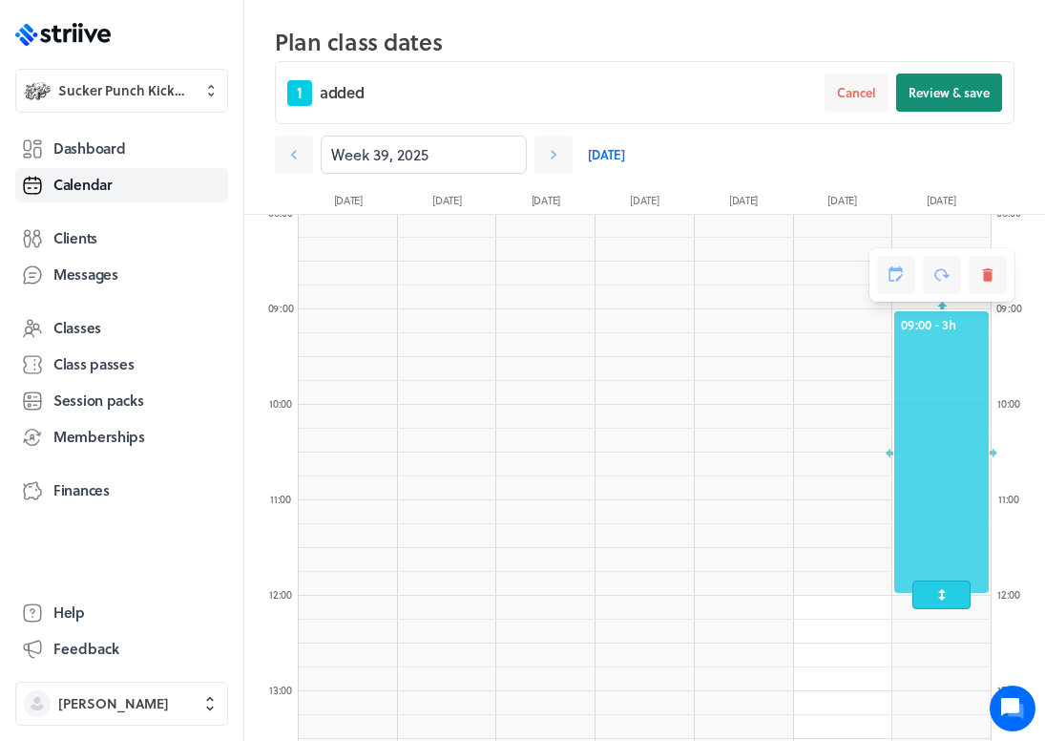
click at [969, 86] on span "Review & save" at bounding box center [949, 92] width 81 height 17
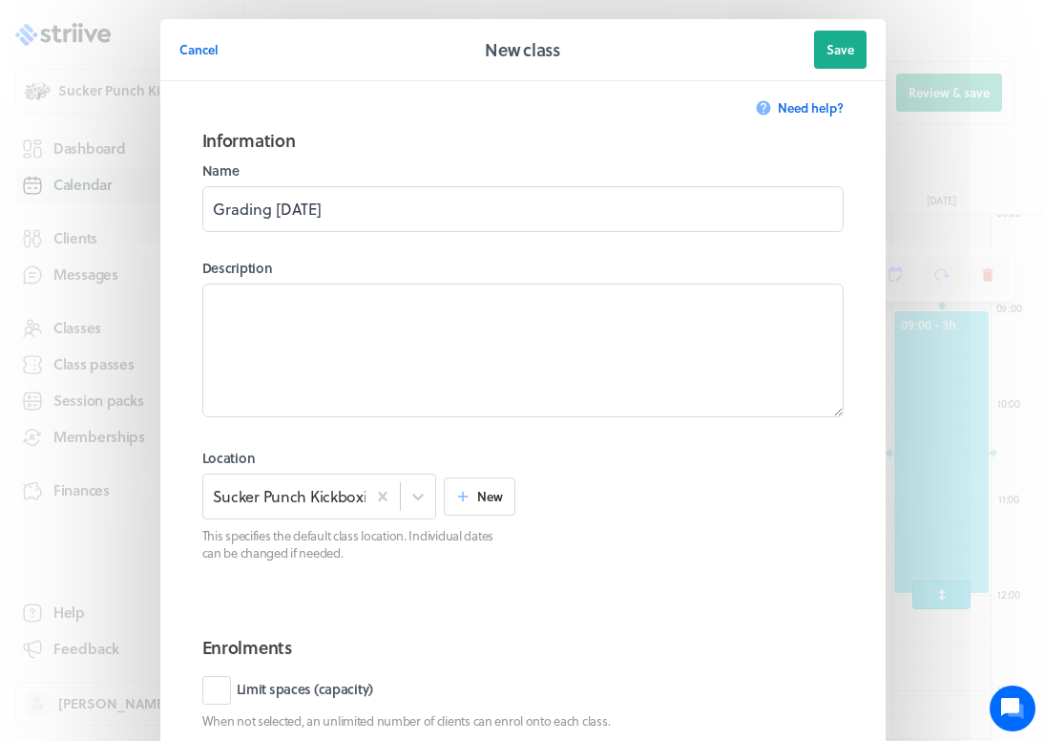
scroll to position [0, 0]
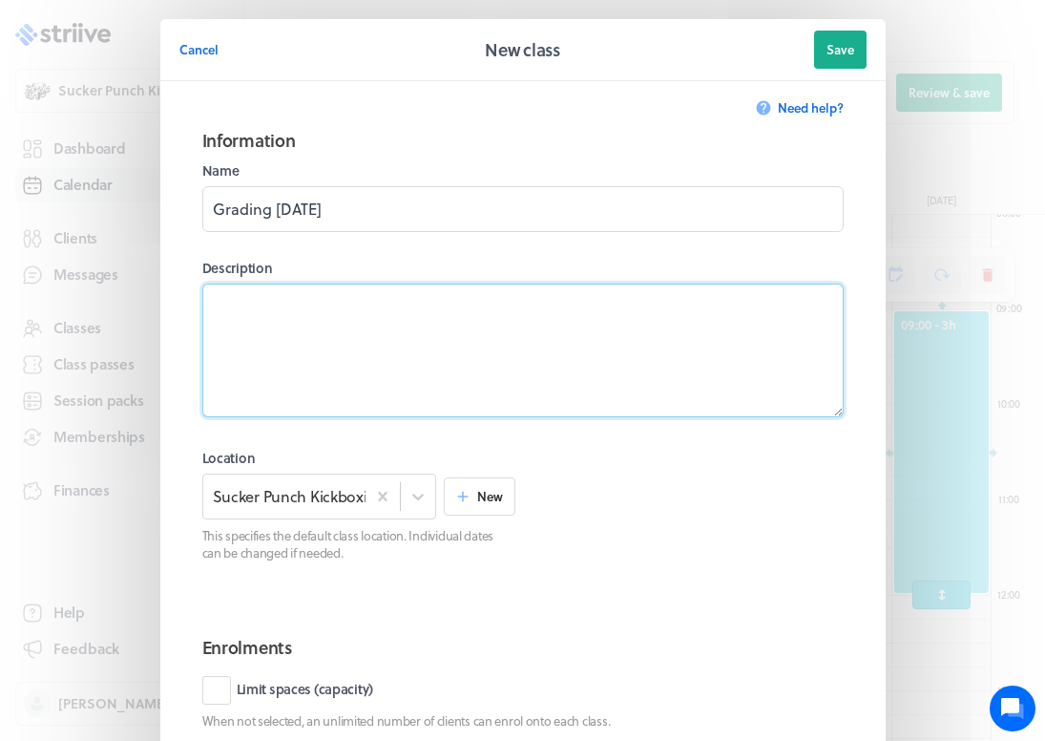
click at [295, 316] on textarea at bounding box center [522, 350] width 641 height 134
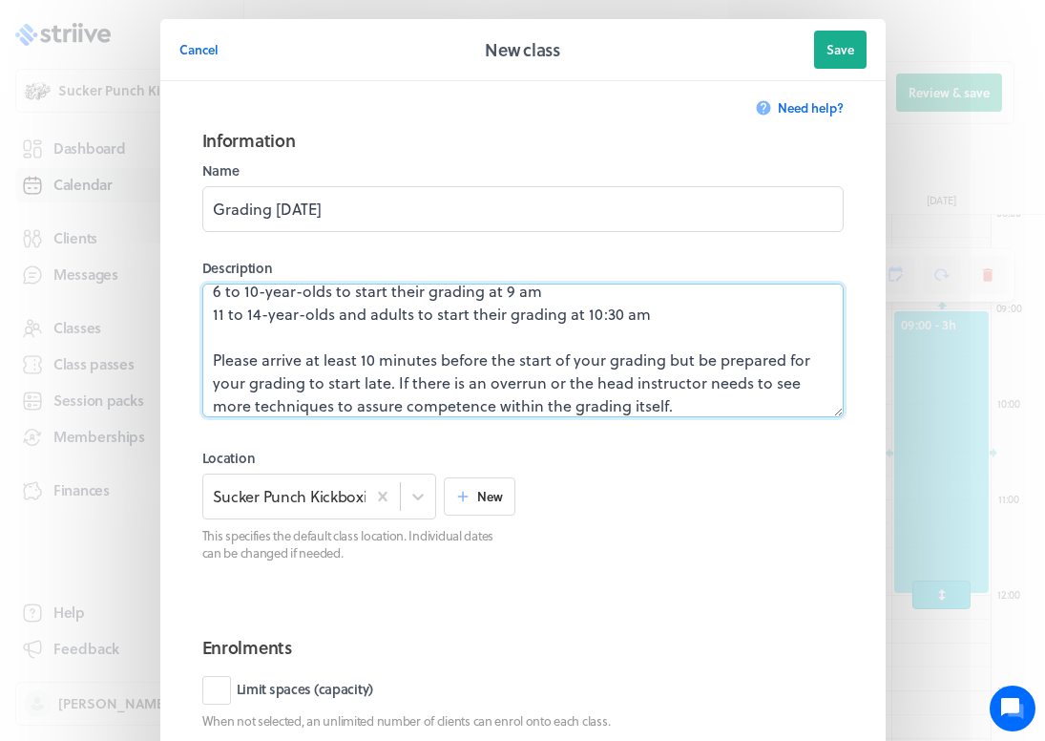
scroll to position [12, 0]
click at [657, 365] on textarea "6 to 10-year-olds to start their grading at 9 am 11 to 14-year-olds and adults …" at bounding box center [522, 350] width 641 height 134
click at [248, 384] on textarea "6 to 10-year-olds to start their grading at 9 am 11 to 14-year-olds and adults …" at bounding box center [522, 350] width 641 height 134
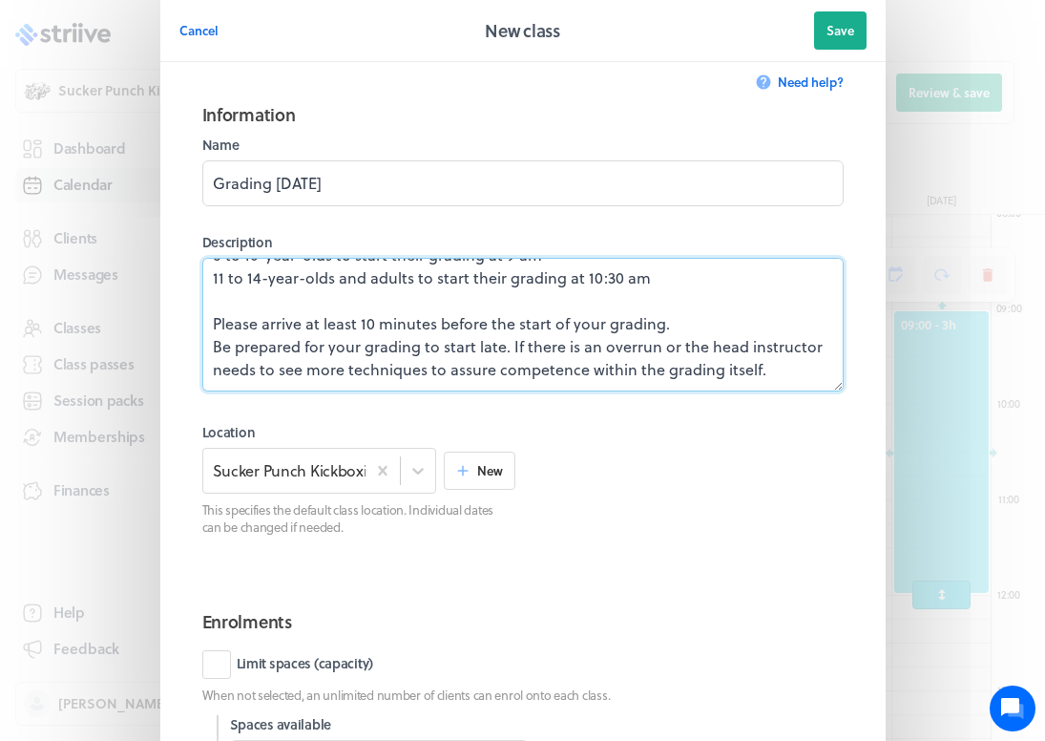
scroll to position [27, 0]
click at [507, 345] on textarea "6 to 10-year-olds to start their grading at 9 am 11 to 14-year-olds and adults …" at bounding box center [522, 324] width 641 height 134
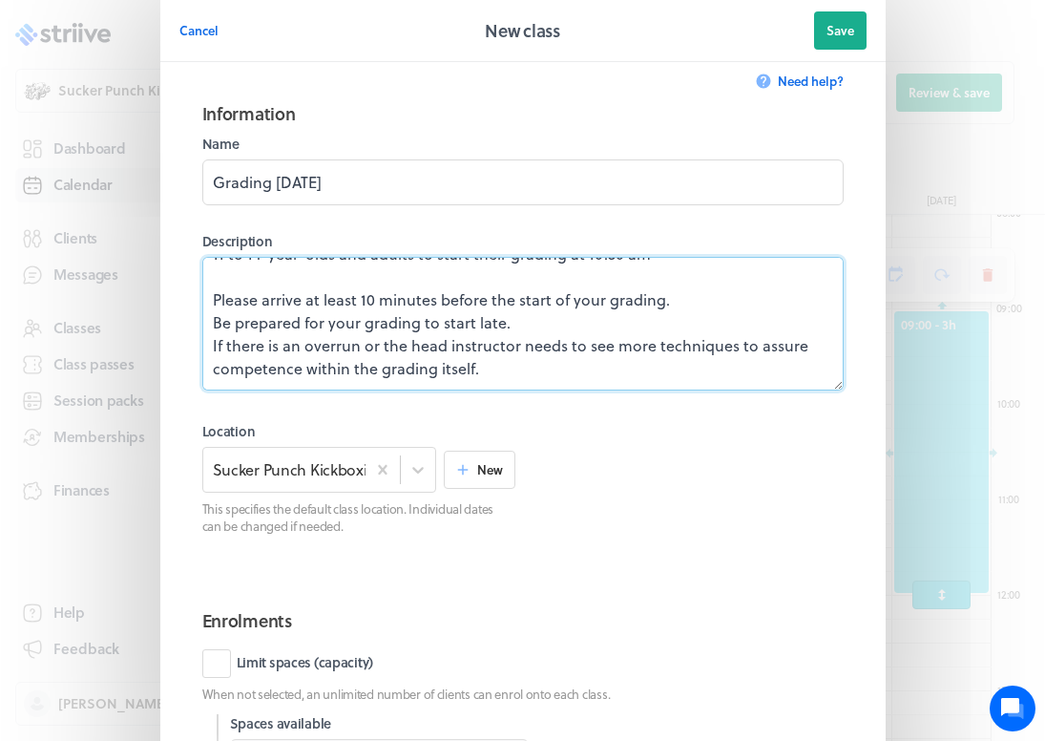
scroll to position [46, 0]
click at [218, 324] on textarea "6 to 10-year-olds to start their grading at 9 am 11 to 14-year-olds and adults …" at bounding box center [522, 324] width 641 height 134
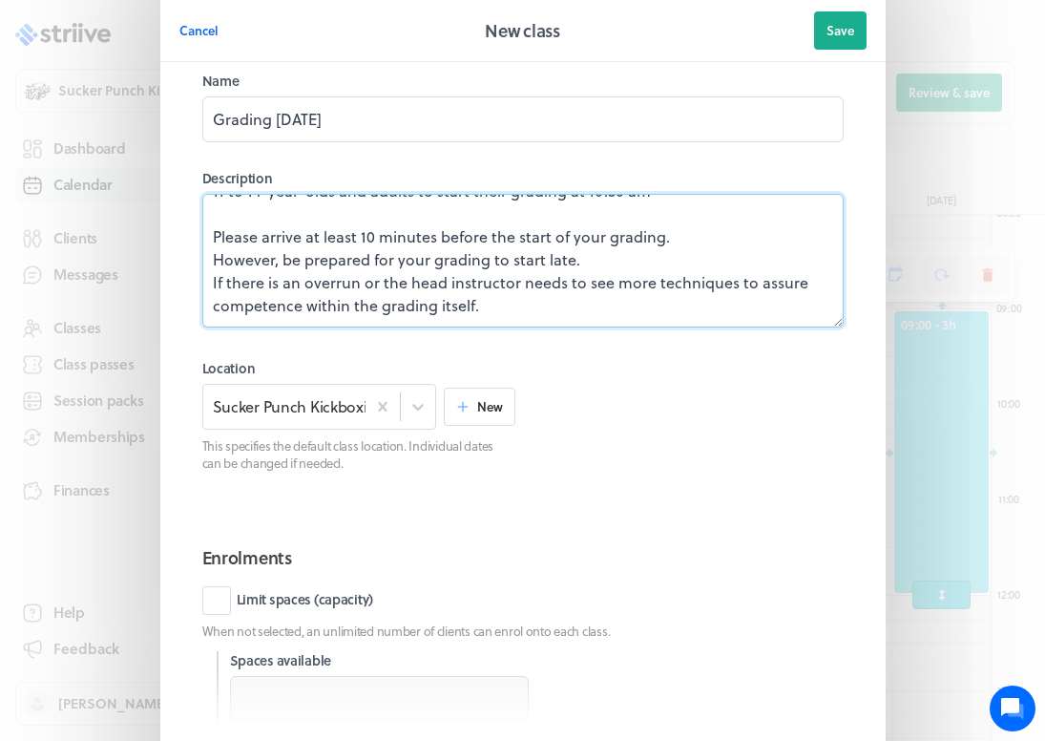
scroll to position [94, 0]
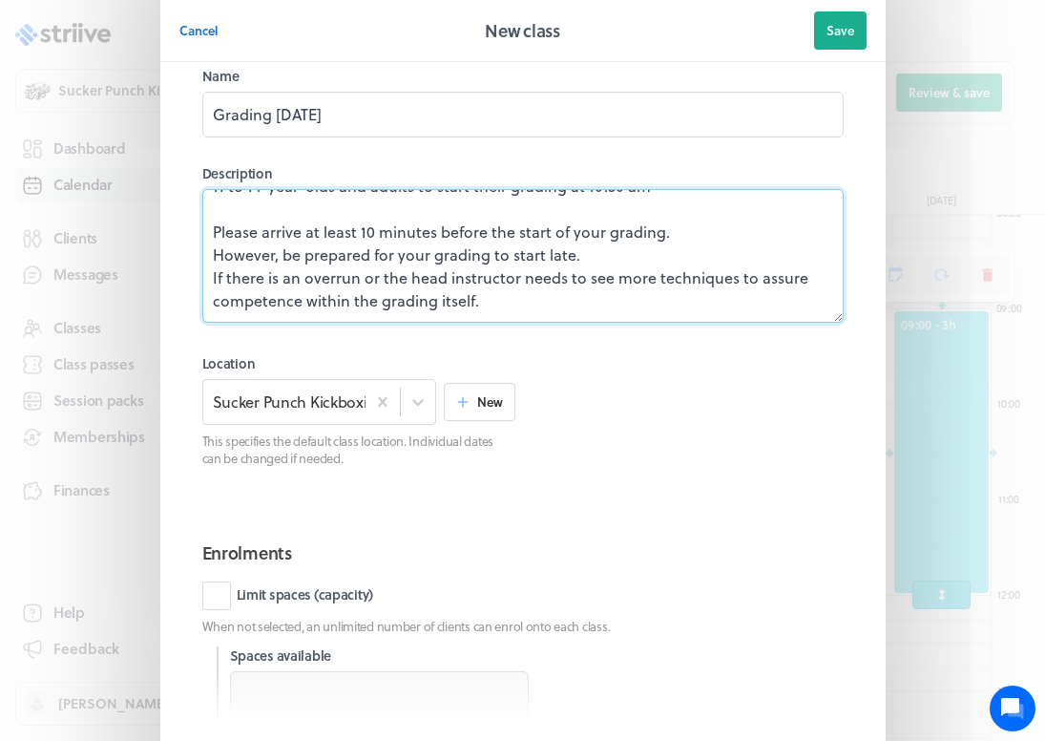
click at [481, 303] on textarea "6 to 10-year-olds to start their grading at 9 am 11 to 14-year-olds and adults …" at bounding box center [522, 256] width 641 height 134
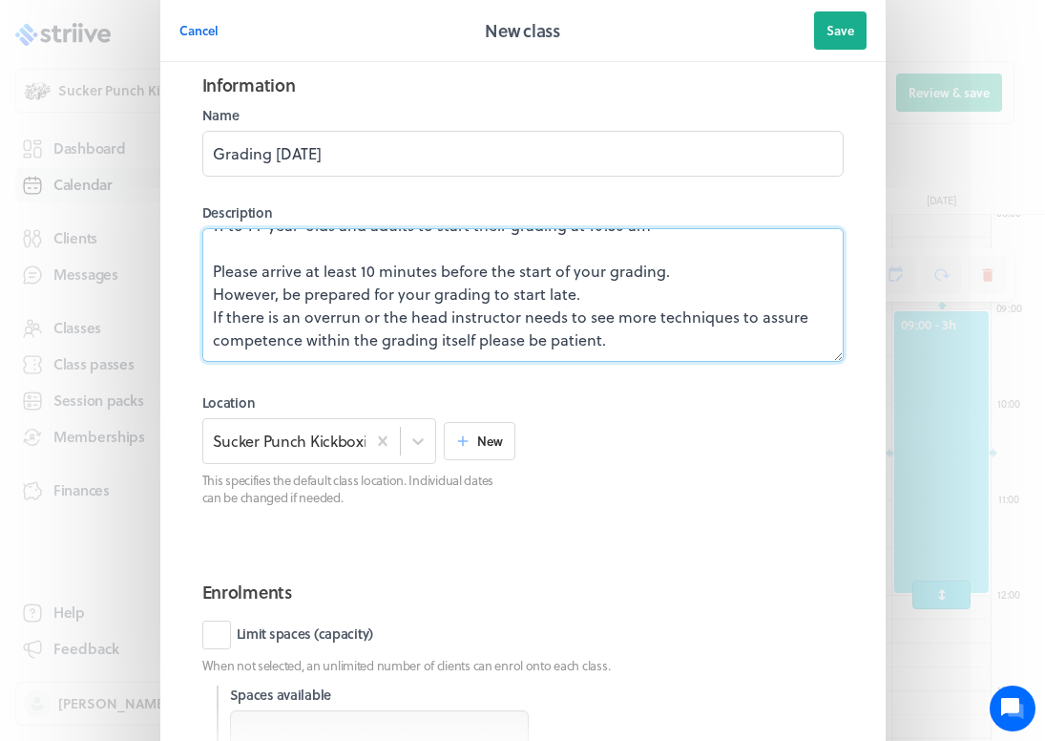
scroll to position [46, 0]
type textarea "6 to 10-year-olds to start their grading at 9 am 11 to 14-year-olds and adults …"
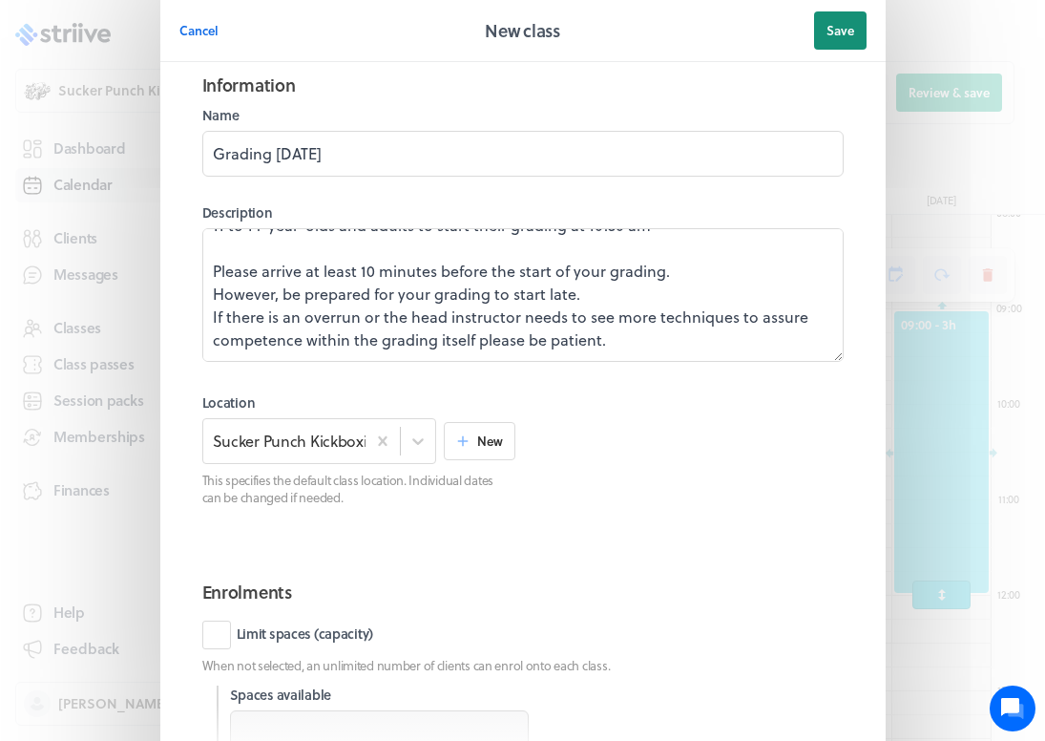
click at [826, 31] on span "Save" at bounding box center [840, 30] width 28 height 17
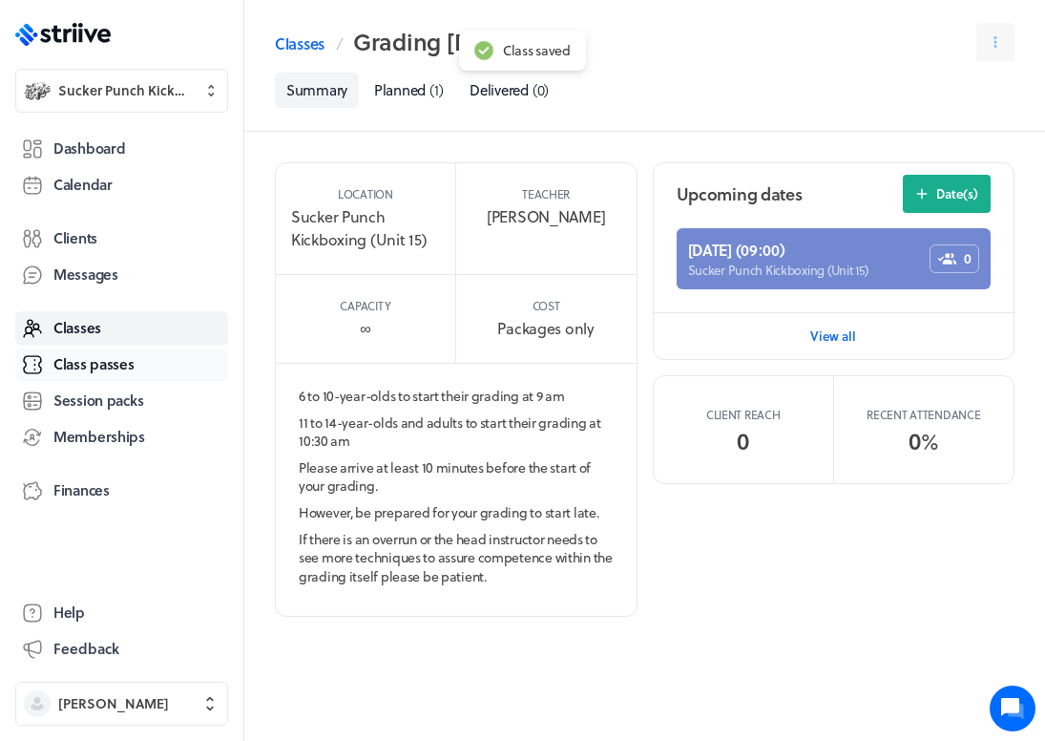
click at [98, 362] on span "Class passes" at bounding box center [93, 364] width 81 height 20
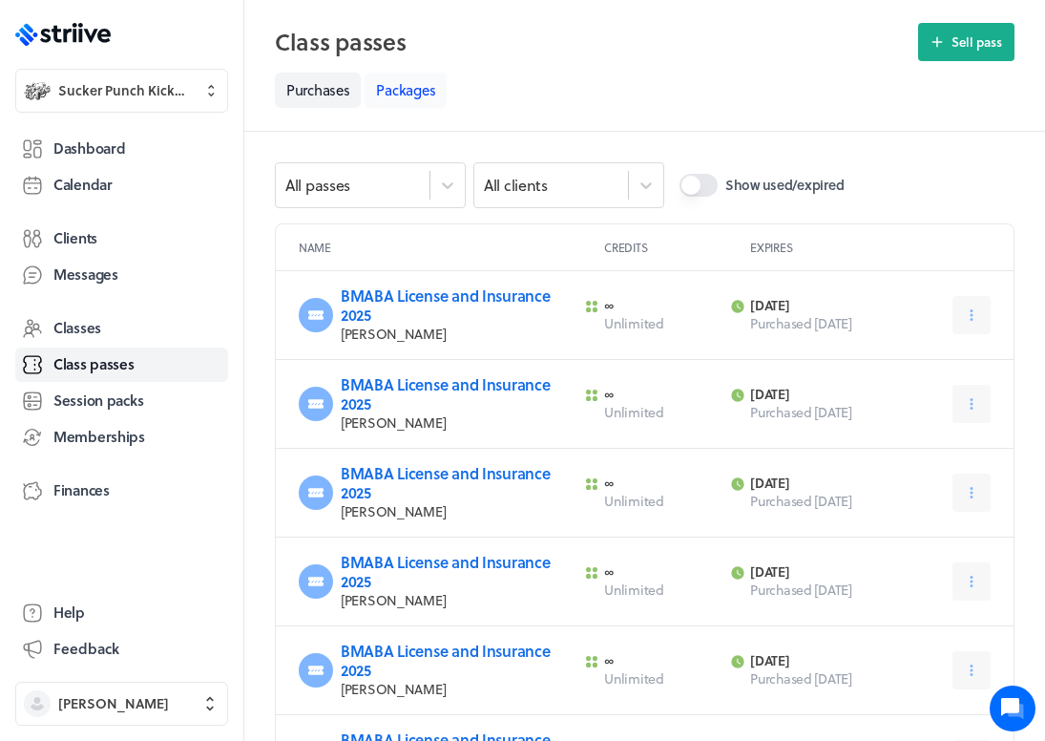
click at [411, 92] on link "Packages" at bounding box center [406, 90] width 82 height 35
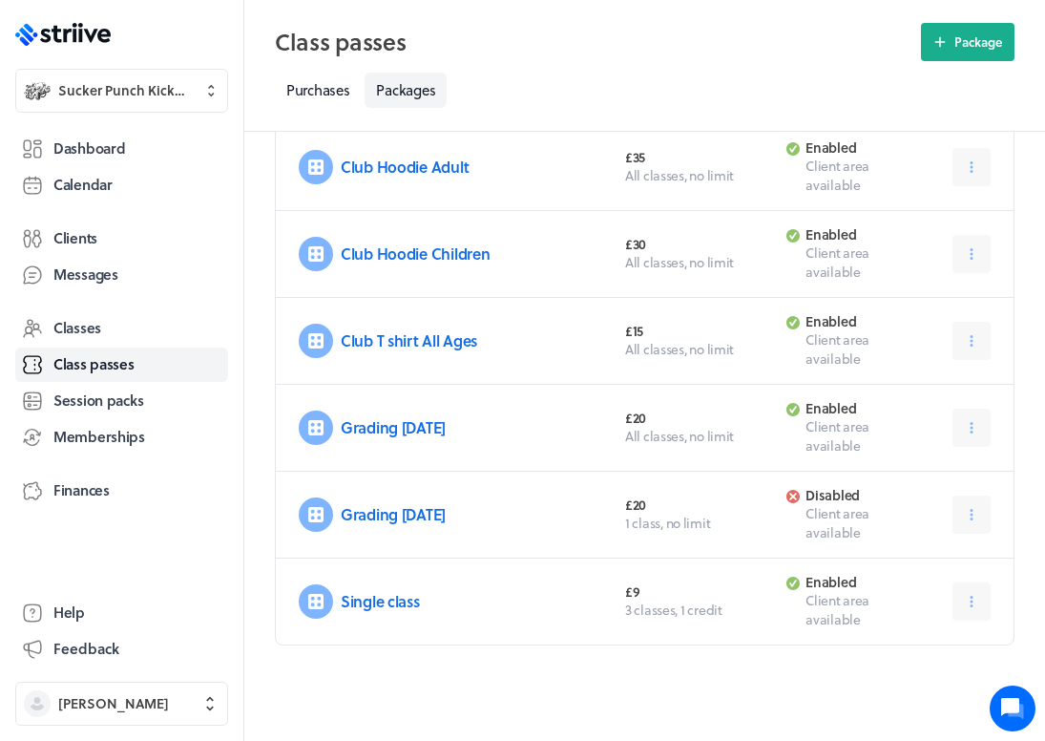
scroll to position [668, 0]
click at [972, 423] on icon at bounding box center [972, 427] width 3 height 11
click at [914, 474] on span "Edit" at bounding box center [905, 475] width 24 height 17
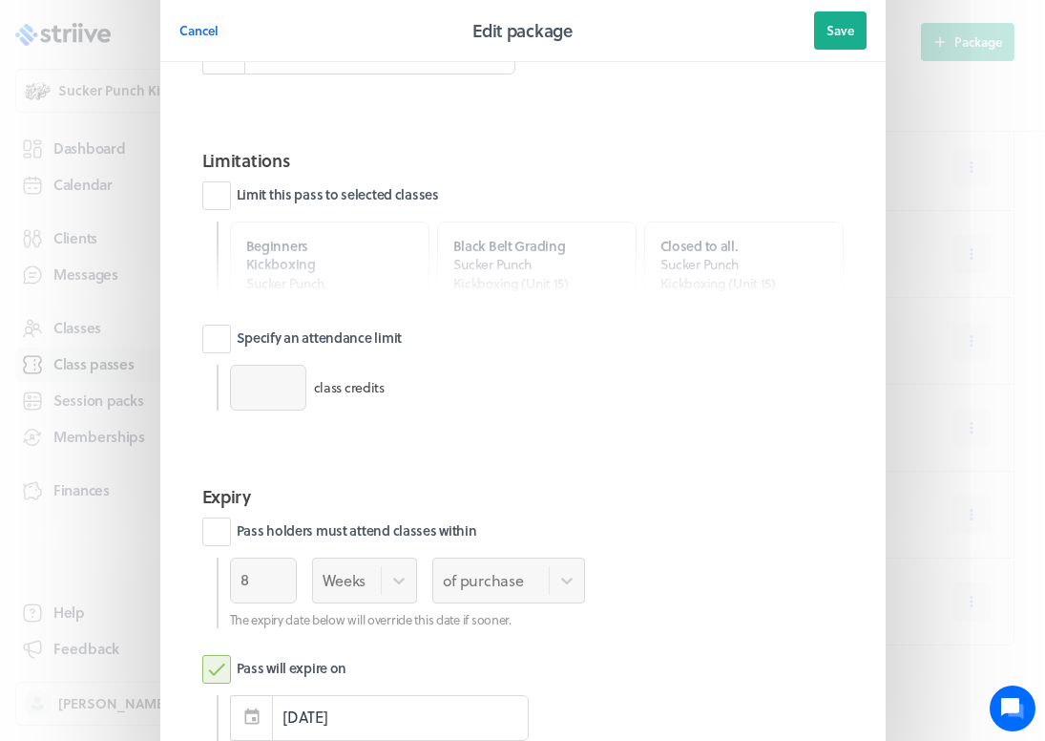
scroll to position [970, 0]
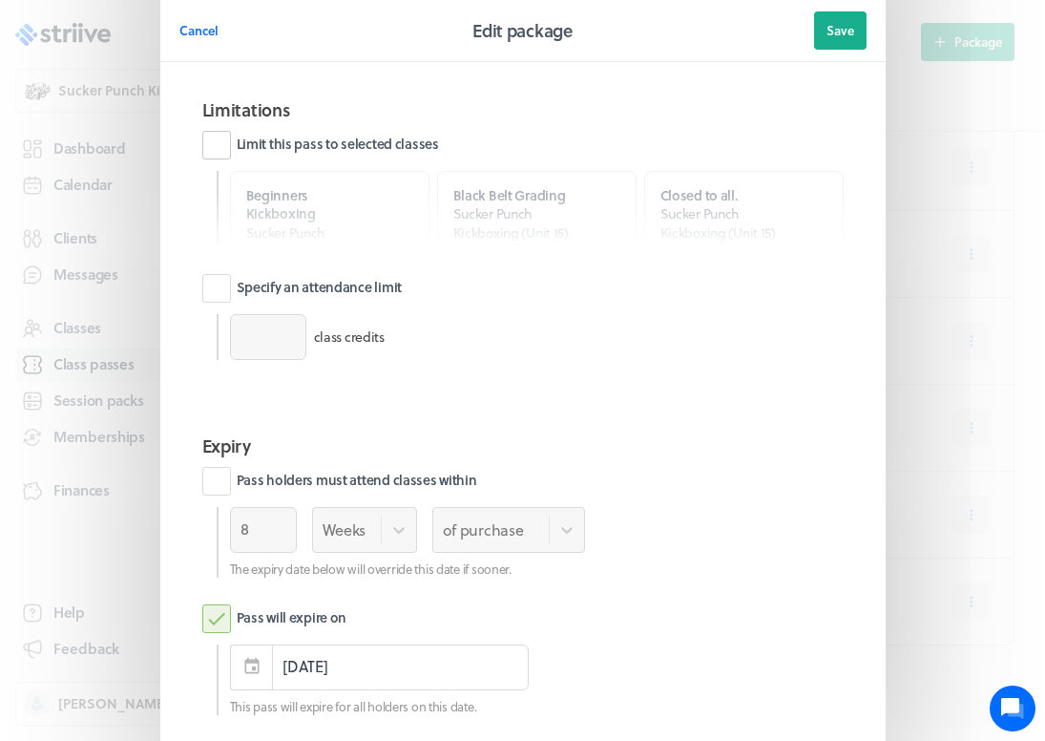
click at [230, 137] on label "Limit this pass to selected classes" at bounding box center [320, 145] width 237 height 29
click at [0, 0] on input "Limit this pass to selected classes" at bounding box center [0, 0] width 0 height 0
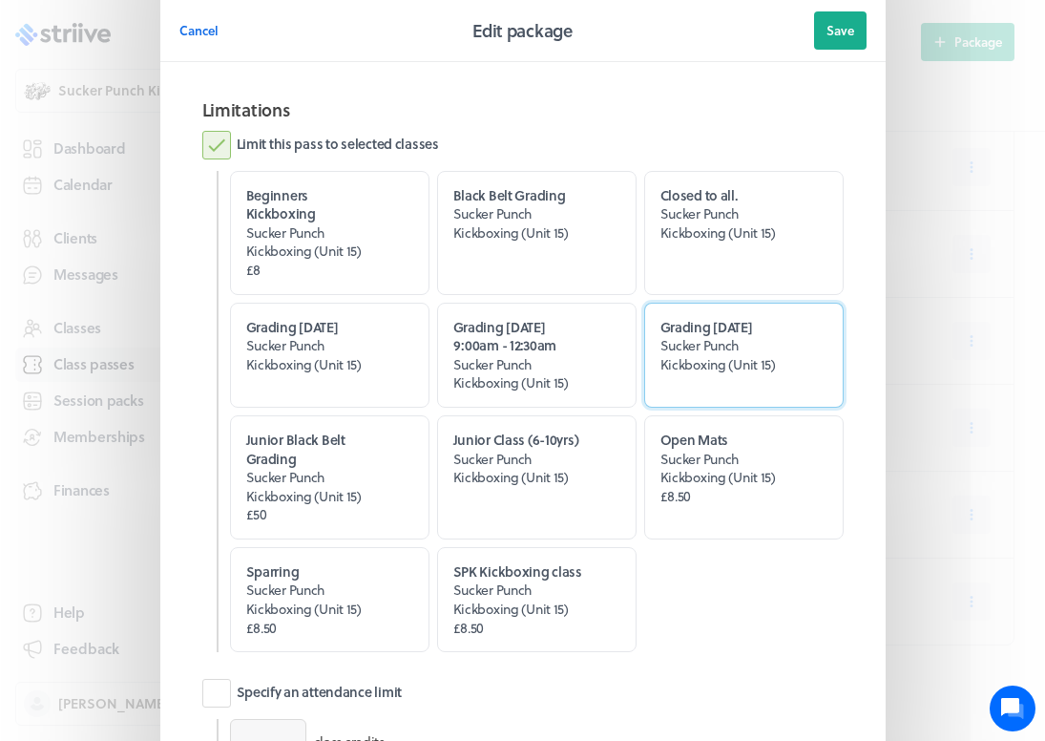
click at [744, 318] on span "Grading [DATE]" at bounding box center [727, 327] width 135 height 19
click at [0, 0] on input "Grading [DATE] Sucker Punch Kickboxing (Unit 15)" at bounding box center [0, 0] width 0 height 0
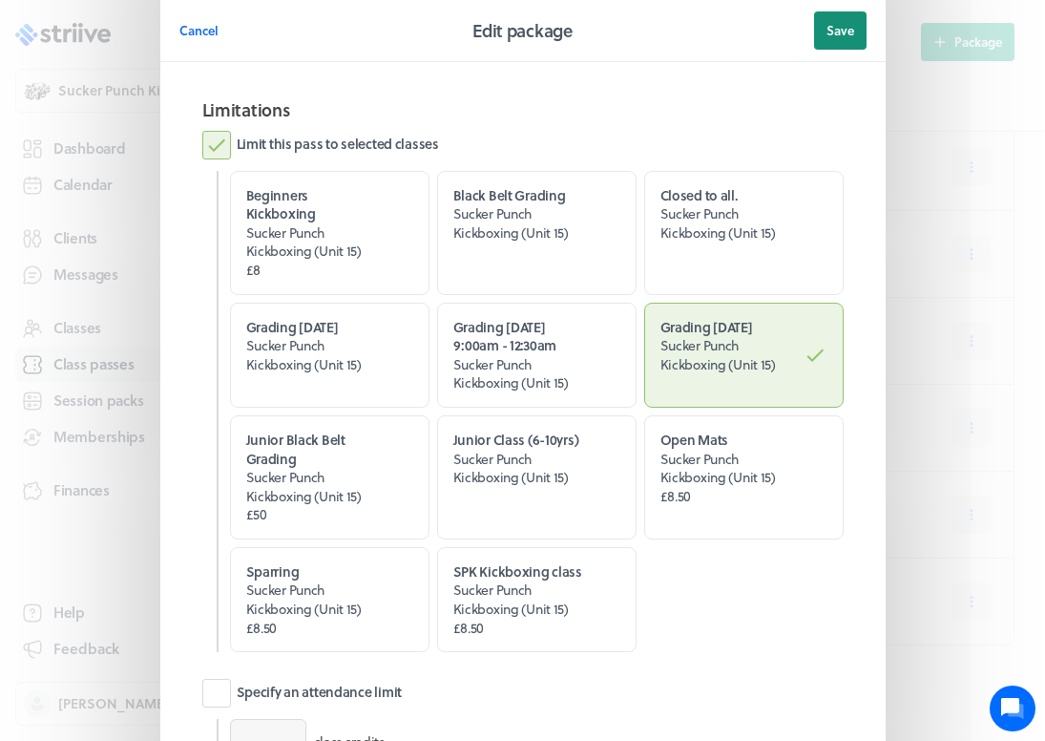
click at [825, 32] on button "Save" at bounding box center [840, 30] width 52 height 38
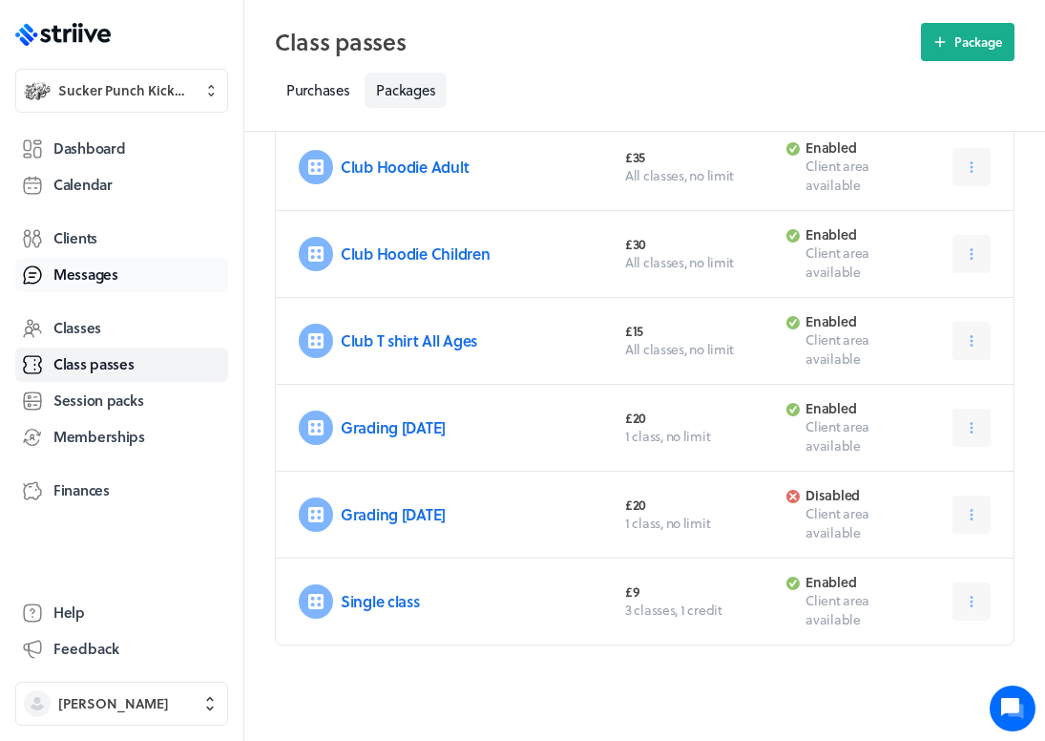
click at [83, 273] on span "Messages" at bounding box center [85, 274] width 65 height 20
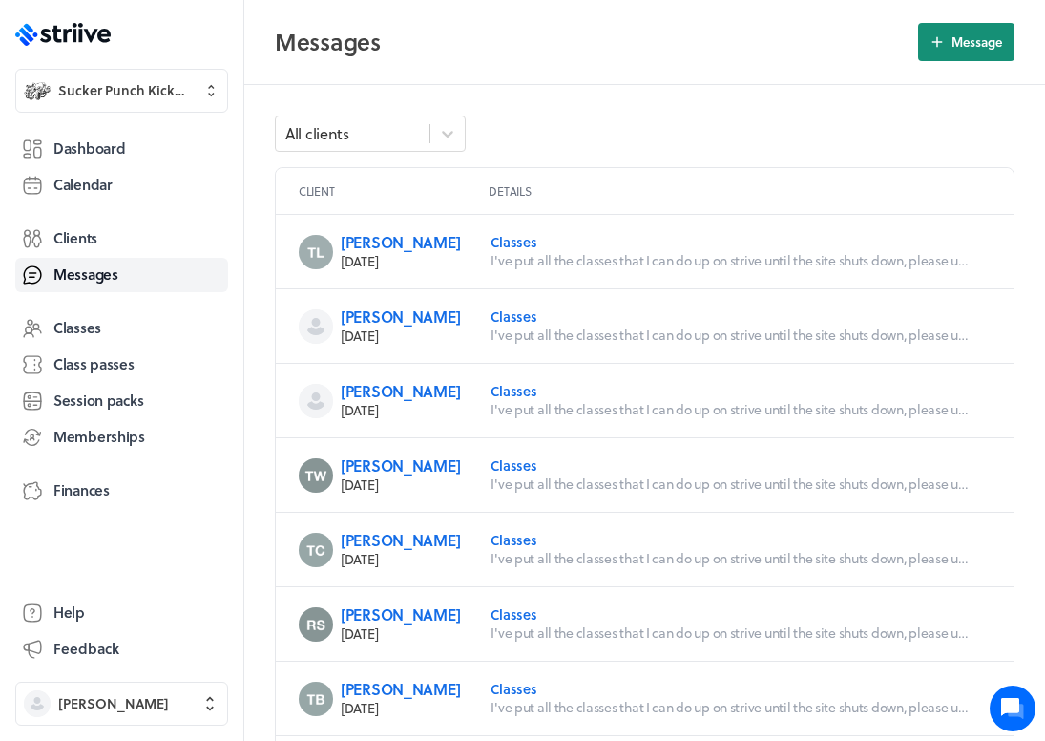
click at [953, 40] on span "Message" at bounding box center [976, 41] width 51 height 17
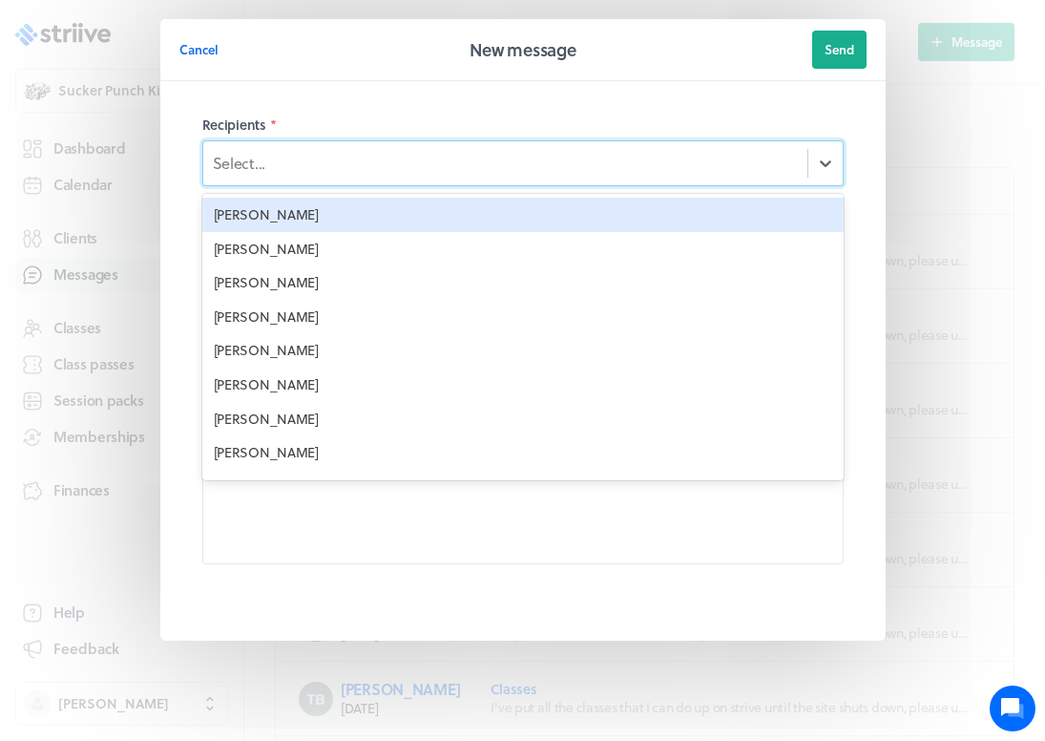
click at [777, 156] on div "Select..." at bounding box center [505, 163] width 604 height 32
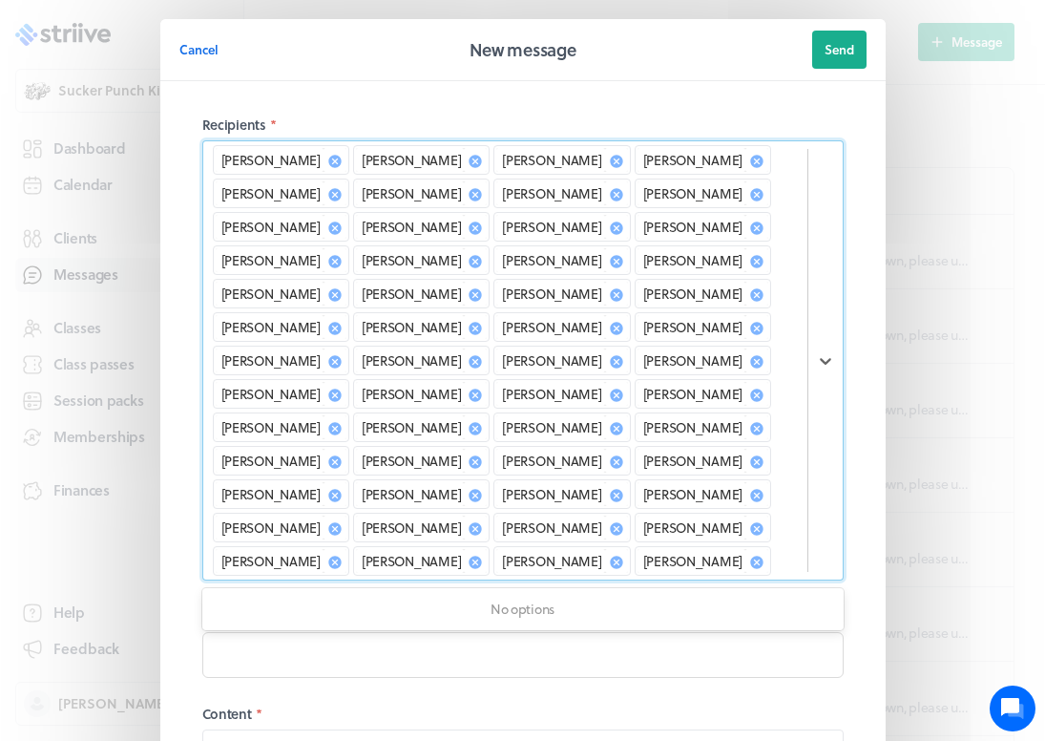
click at [610, 221] on icon at bounding box center [616, 227] width 12 height 12
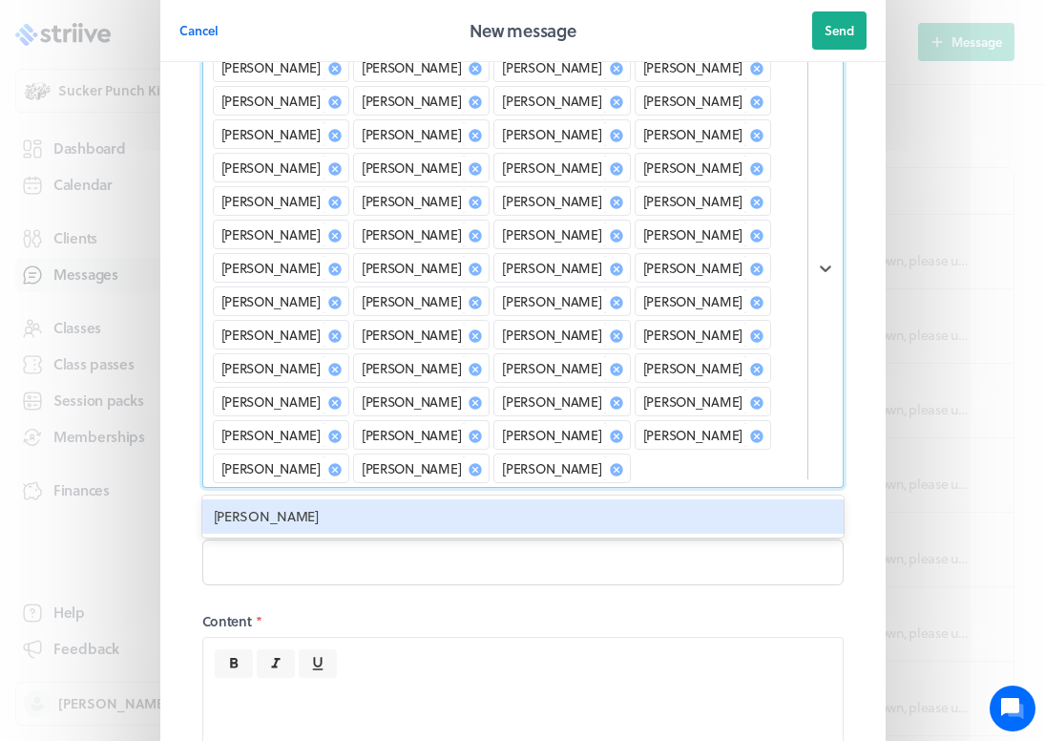
scroll to position [96, 0]
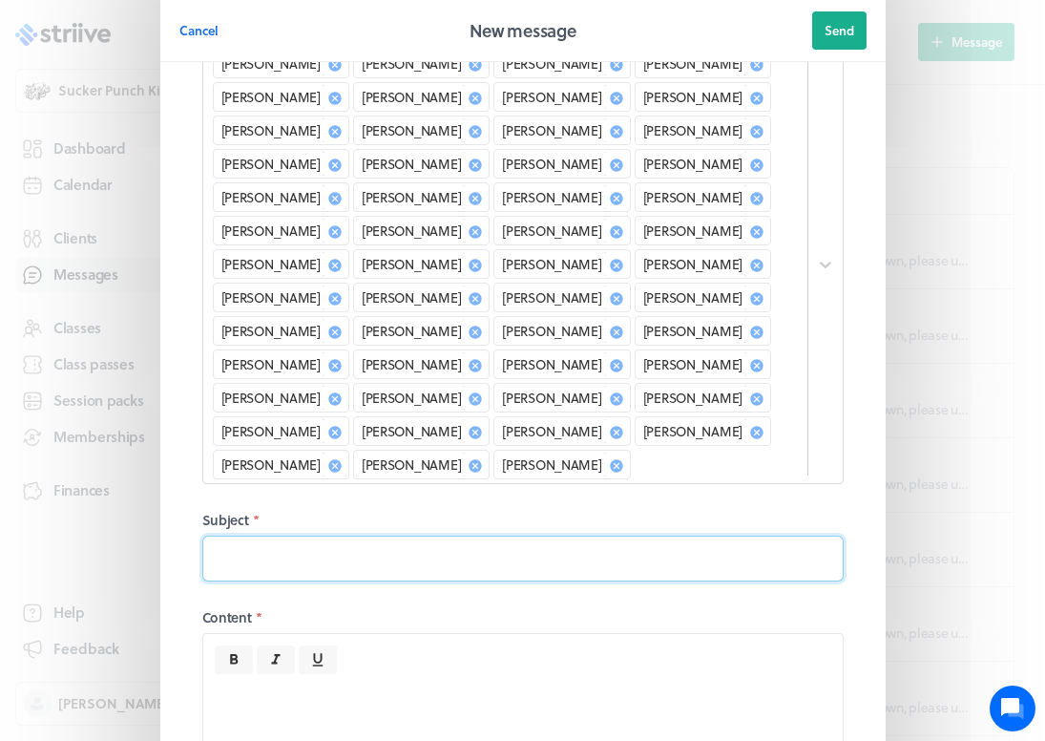
click at [328, 535] on input at bounding box center [522, 558] width 641 height 46
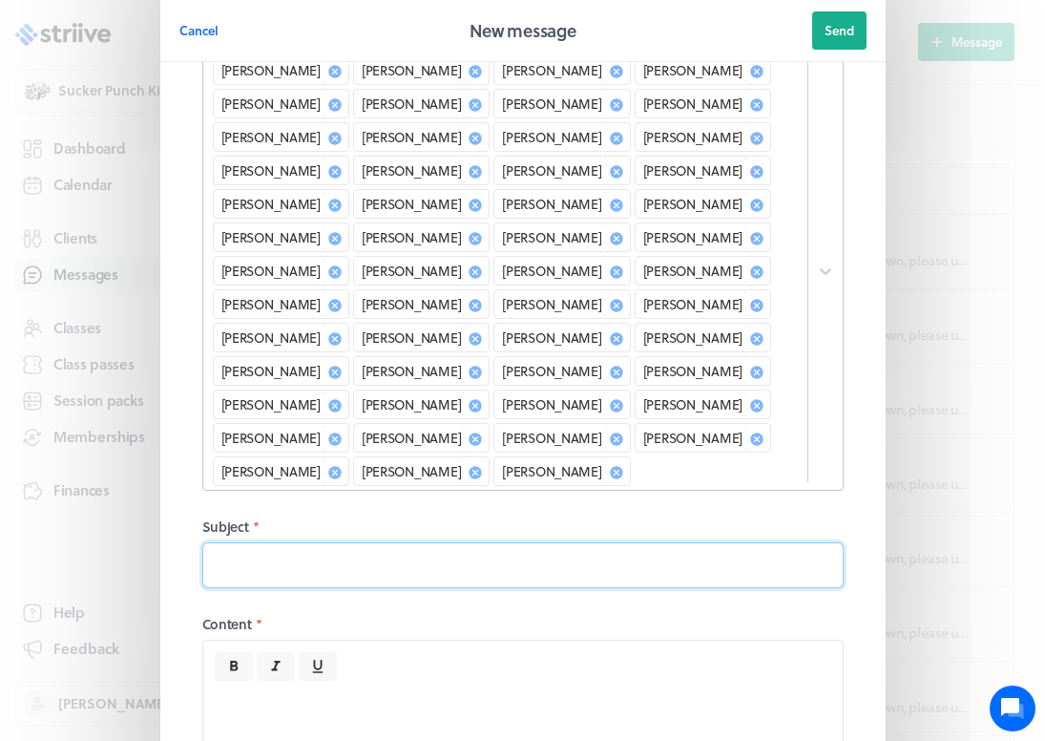
click at [763, 366] on icon at bounding box center [756, 372] width 12 height 12
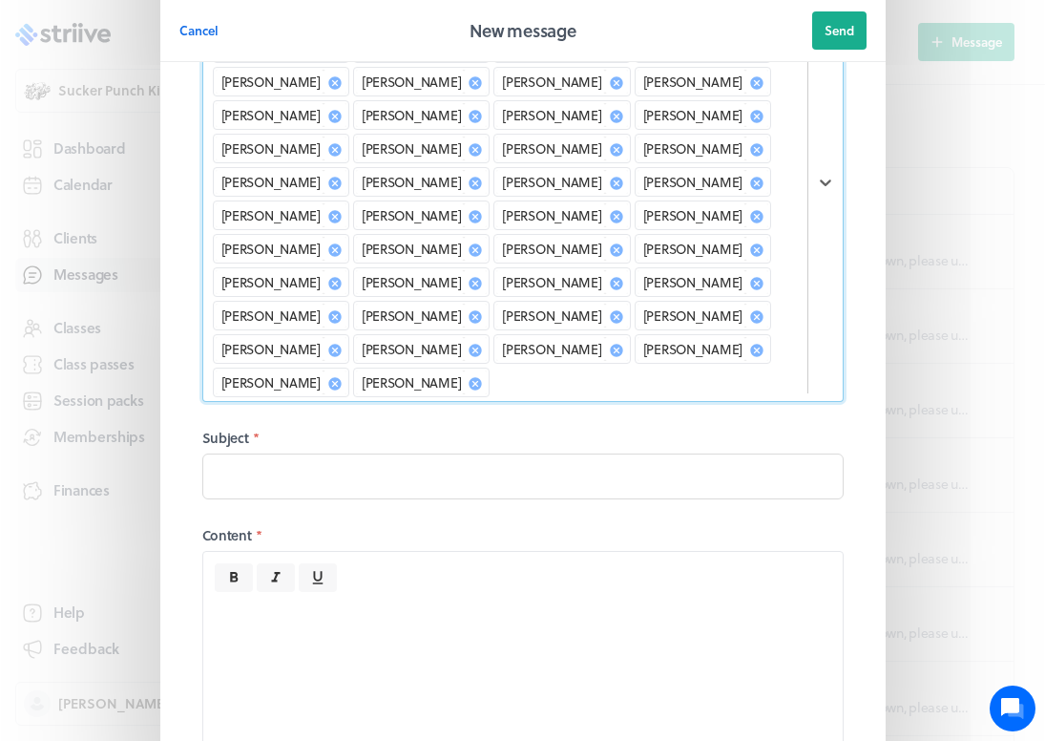
scroll to position [192, 0]
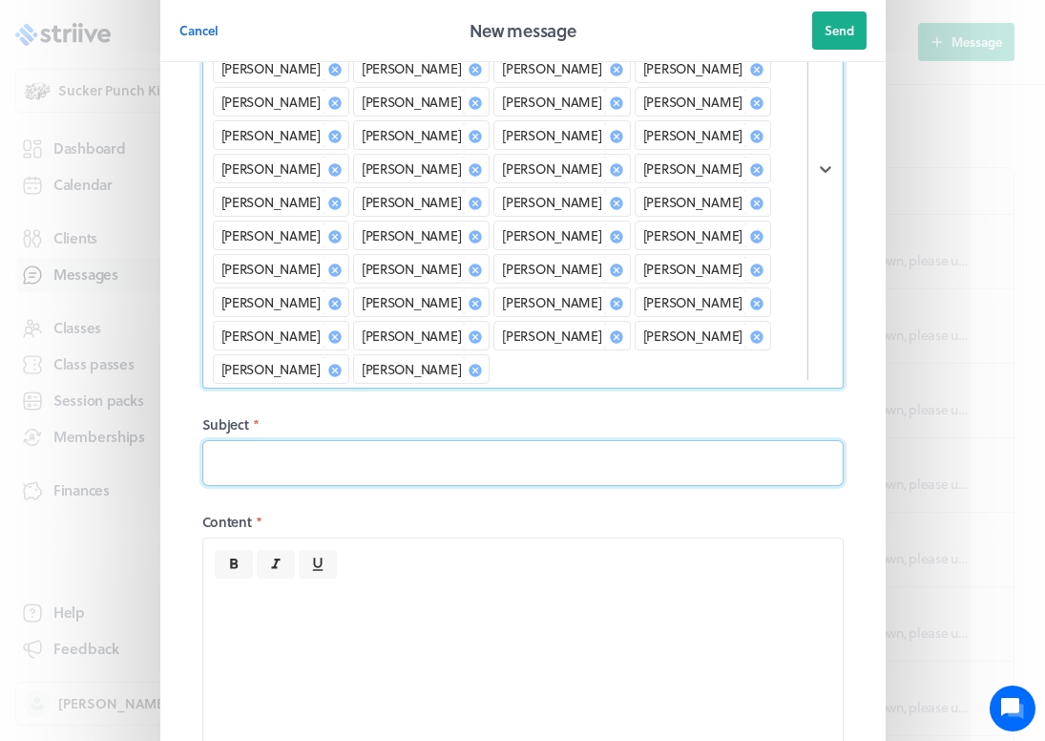
click at [307, 440] on input at bounding box center [522, 463] width 641 height 46
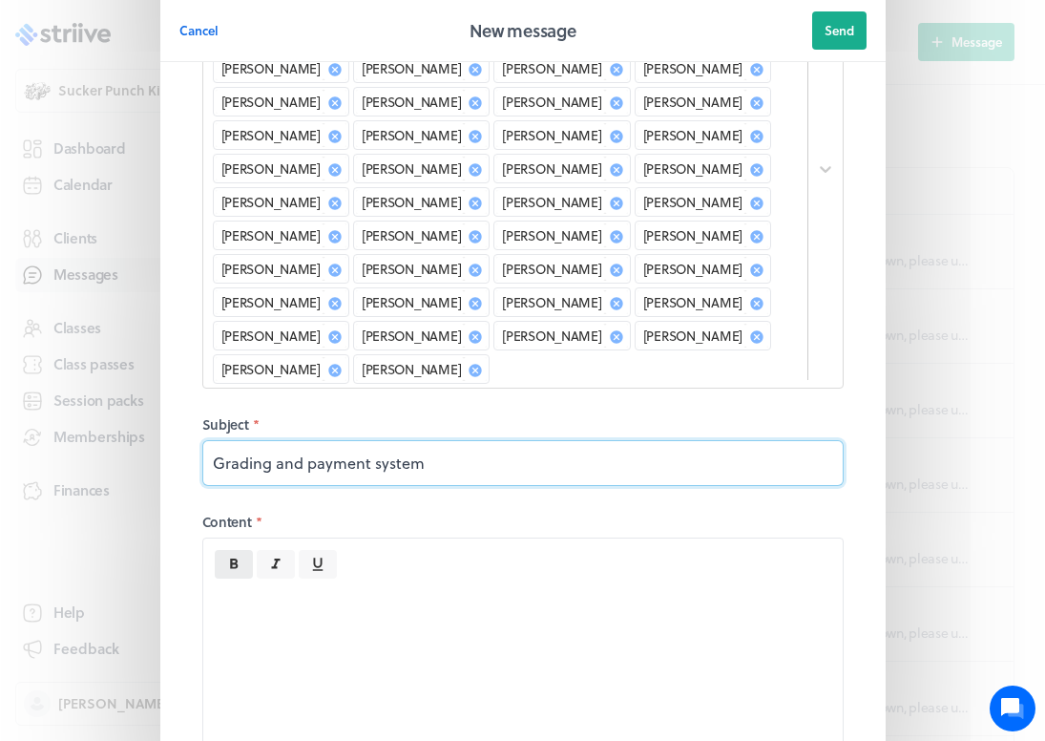
type input "Grading and payment system"
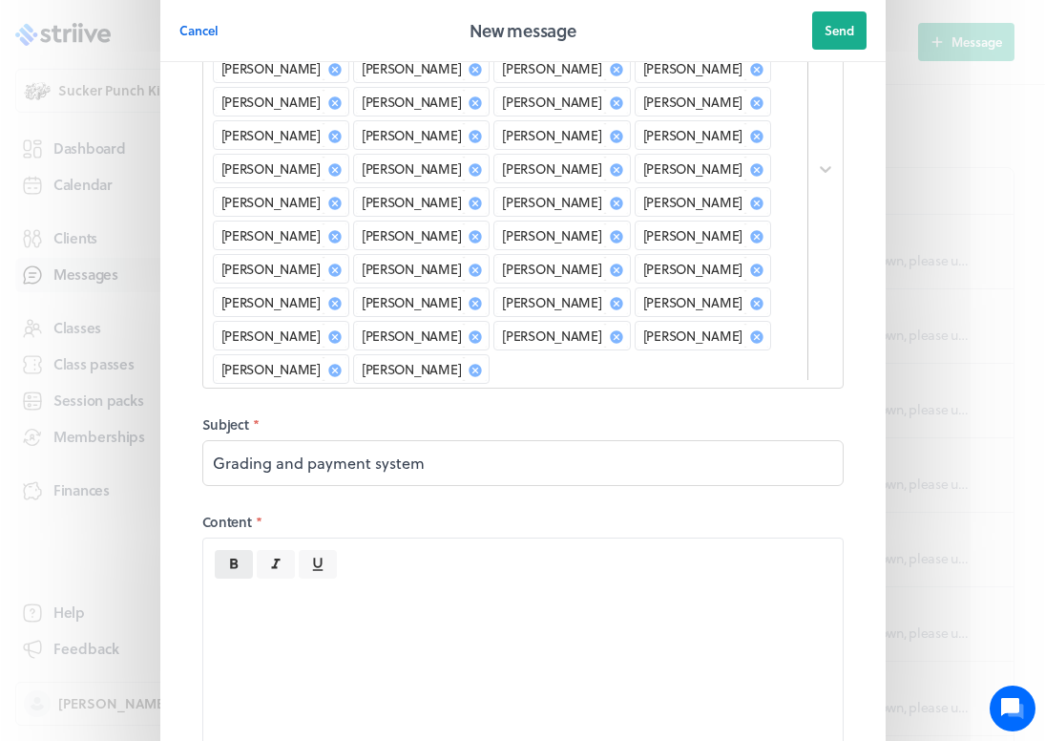
click at [247, 550] on button at bounding box center [234, 564] width 38 height 29
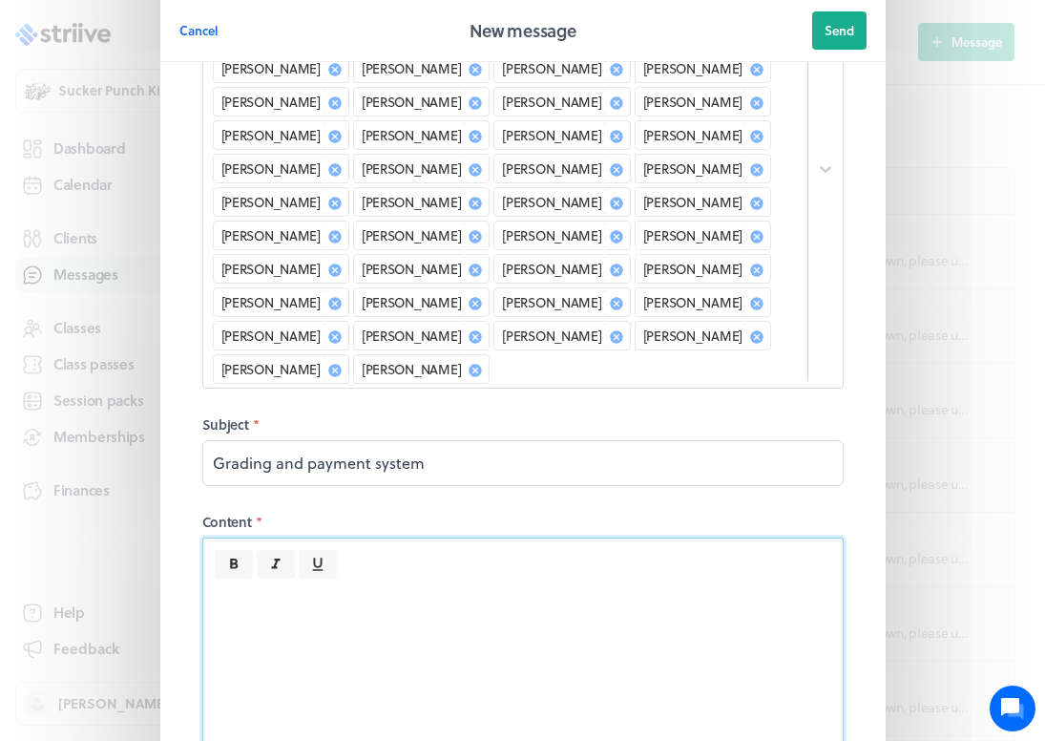
click at [242, 578] on div at bounding box center [522, 671] width 639 height 187
drag, startPoint x: 212, startPoint y: 539, endPoint x: 485, endPoint y: 583, distance: 276.4
click at [485, 583] on div "Hi guys, hope you're all doing well" at bounding box center [522, 671] width 639 height 187
click at [229, 578] on div "Hi guys, hope you're all doing well" at bounding box center [522, 671] width 639 height 187
drag, startPoint x: 209, startPoint y: 536, endPoint x: 536, endPoint y: 537, distance: 327.3
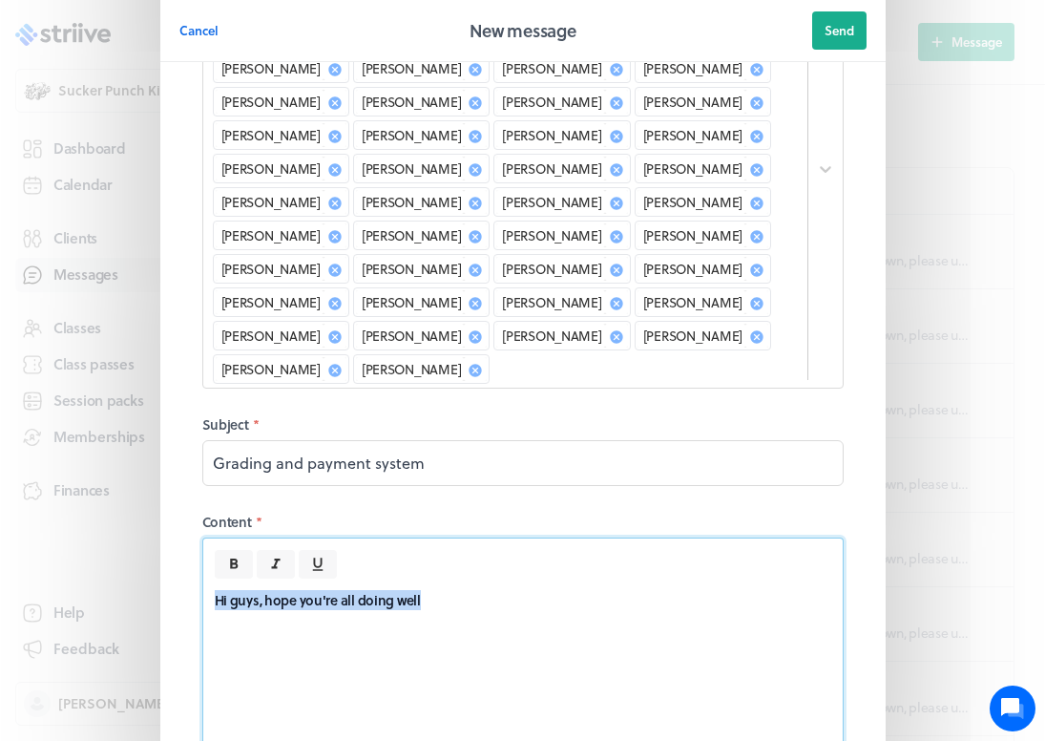
click at [536, 578] on div "Hi guys, hope you're all doing well" at bounding box center [522, 671] width 639 height 187
click at [237, 555] on icon at bounding box center [233, 563] width 17 height 17
click at [470, 590] on p "Hi guys, hope you're all doing well" at bounding box center [523, 600] width 616 height 20
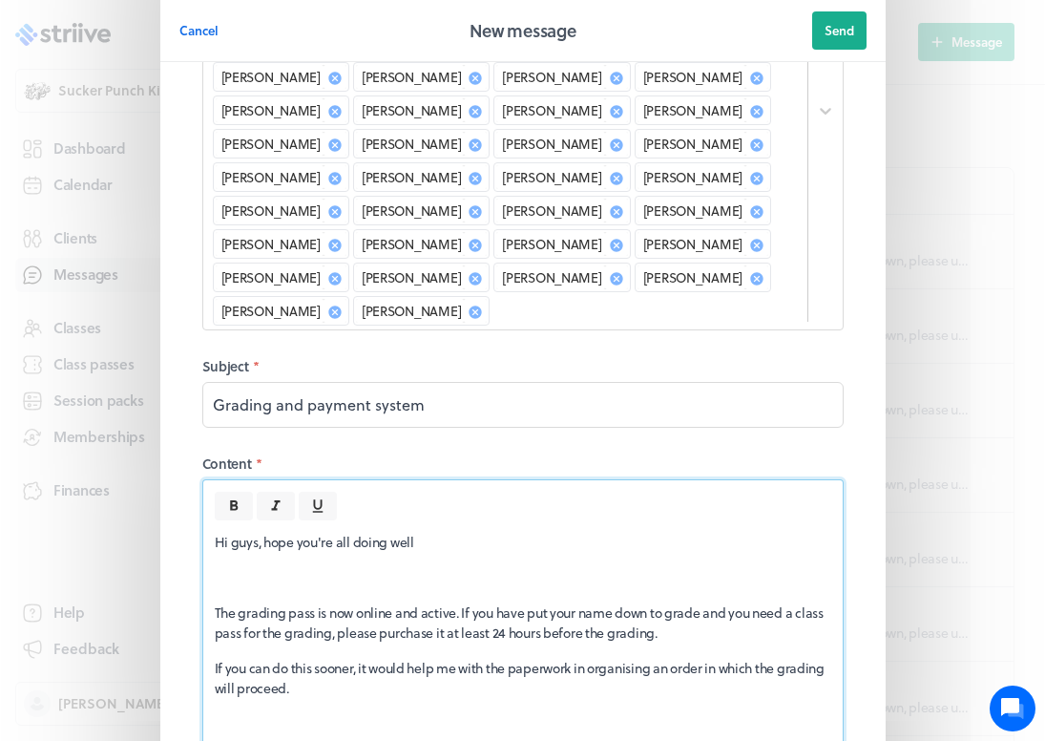
scroll to position [255, 0]
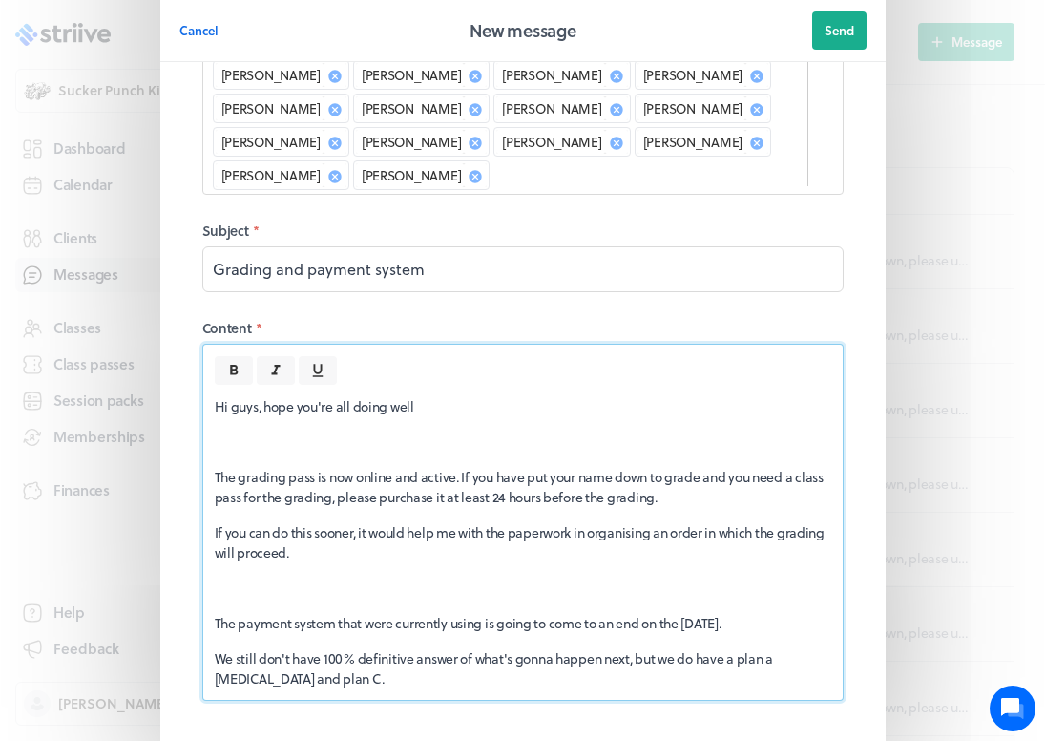
scroll to position [396, 0]
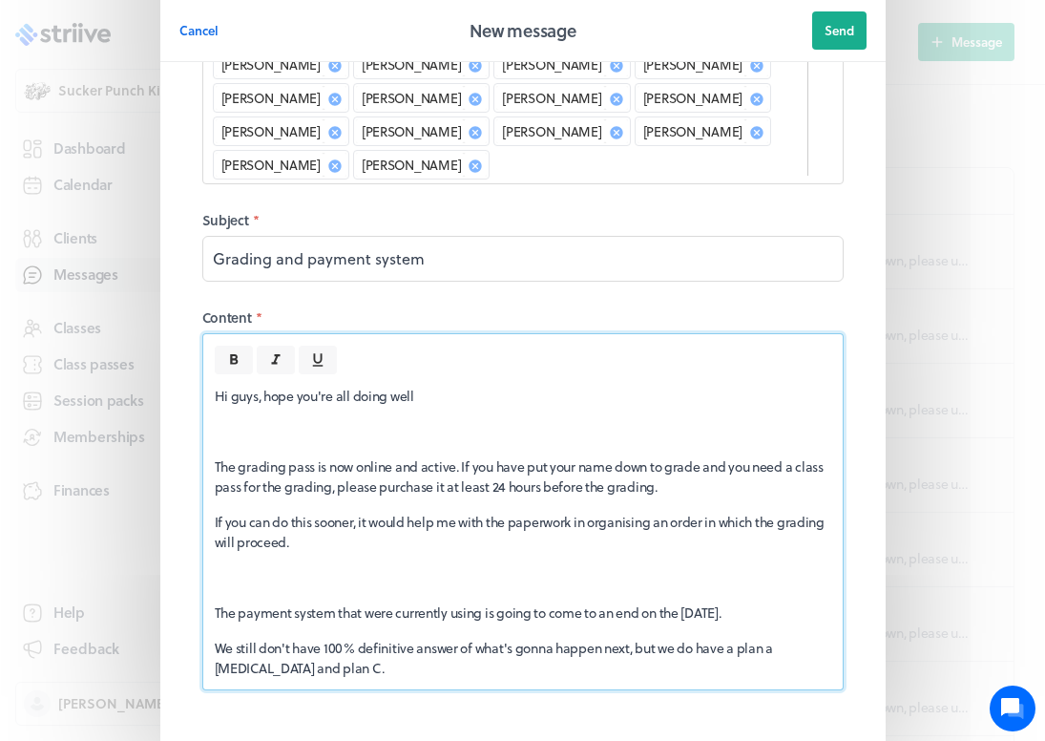
click at [436, 612] on div "Hi guys, hope you're all doing well The grading pass is now online and active. …" at bounding box center [522, 531] width 639 height 315
click at [224, 522] on div "Hi guys, hope you're all doing well The grading pass is now online and active. …" at bounding box center [522, 531] width 639 height 315
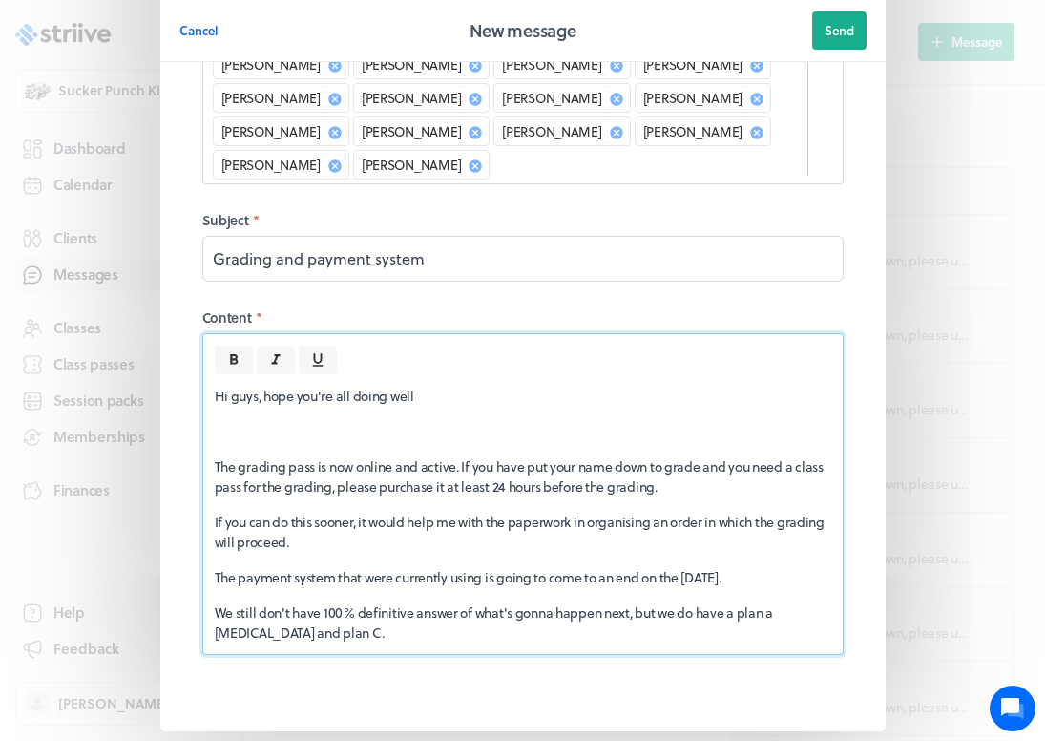
click at [304, 602] on p "We still don't have 100% definitive answer of what's gonna happen next, but we …" at bounding box center [523, 622] width 616 height 40
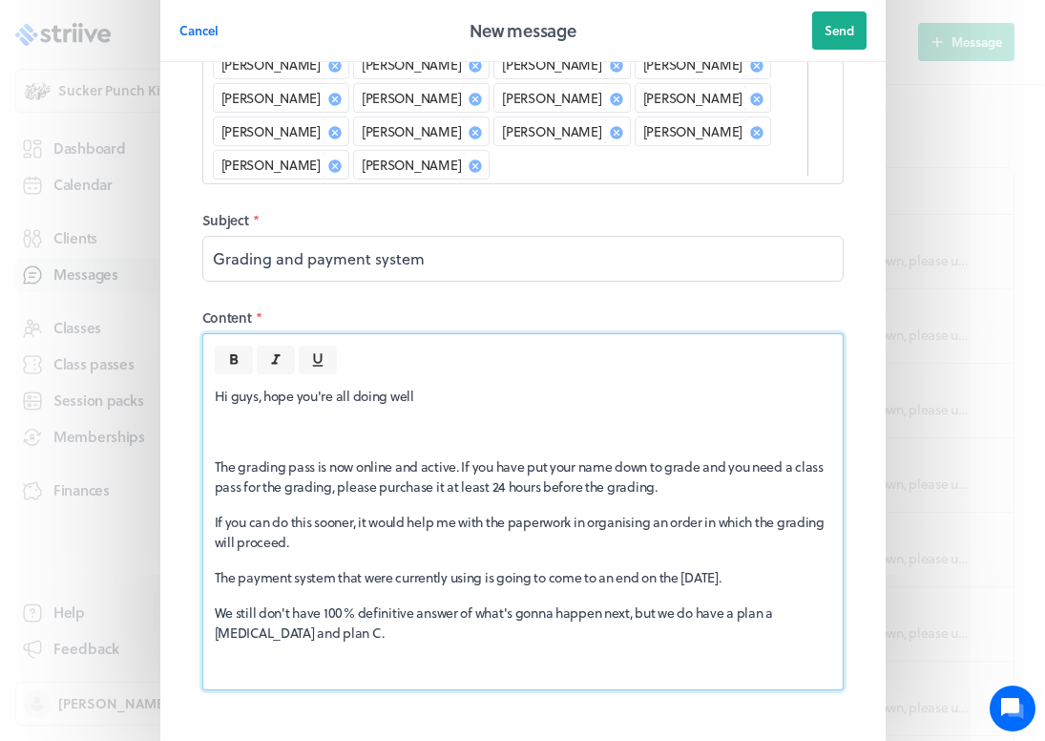
click at [215, 567] on p "The payment system that were currently using is going to come to an end on the …" at bounding box center [523, 577] width 616 height 20
click at [224, 658] on p at bounding box center [523, 668] width 616 height 20
click at [324, 602] on p "We still don't have 100% definitive answer of what's gonna happen next, but we …" at bounding box center [523, 622] width 616 height 40
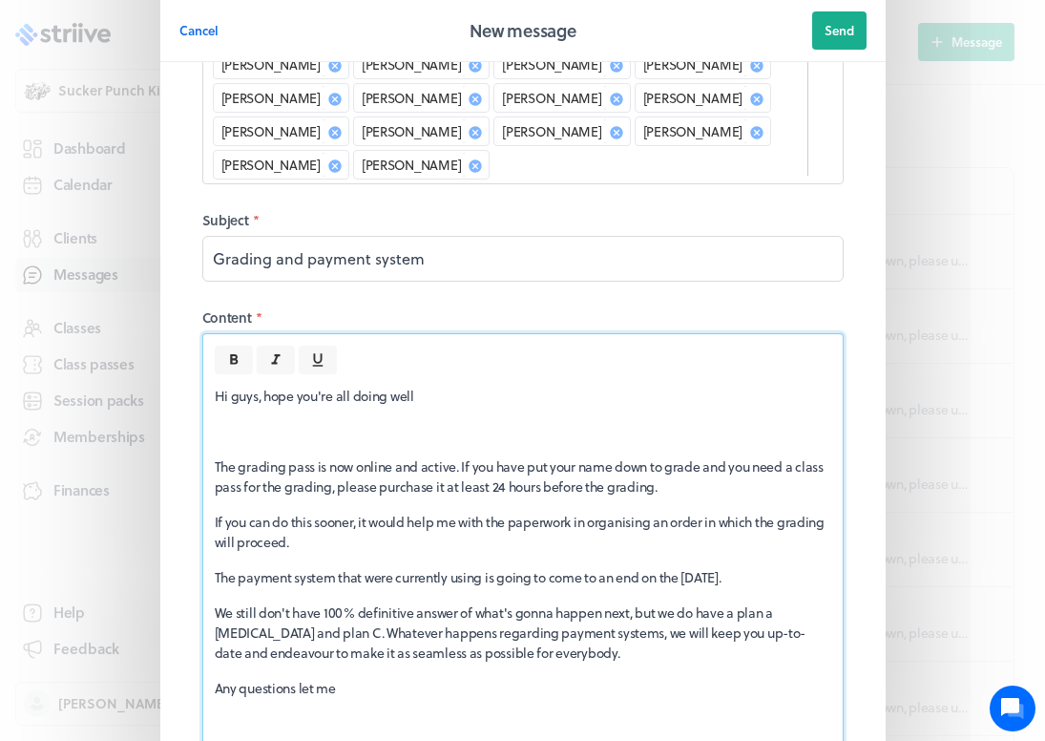
click at [200, 664] on fieldset "Recipients * [PERSON_NAME] [PERSON_NAME] [PERSON_NAME] [PERSON_NAME] [PERSON_NA…" at bounding box center [522, 253] width 687 height 1098
click at [355, 678] on p "Any questions let me" at bounding box center [523, 688] width 616 height 20
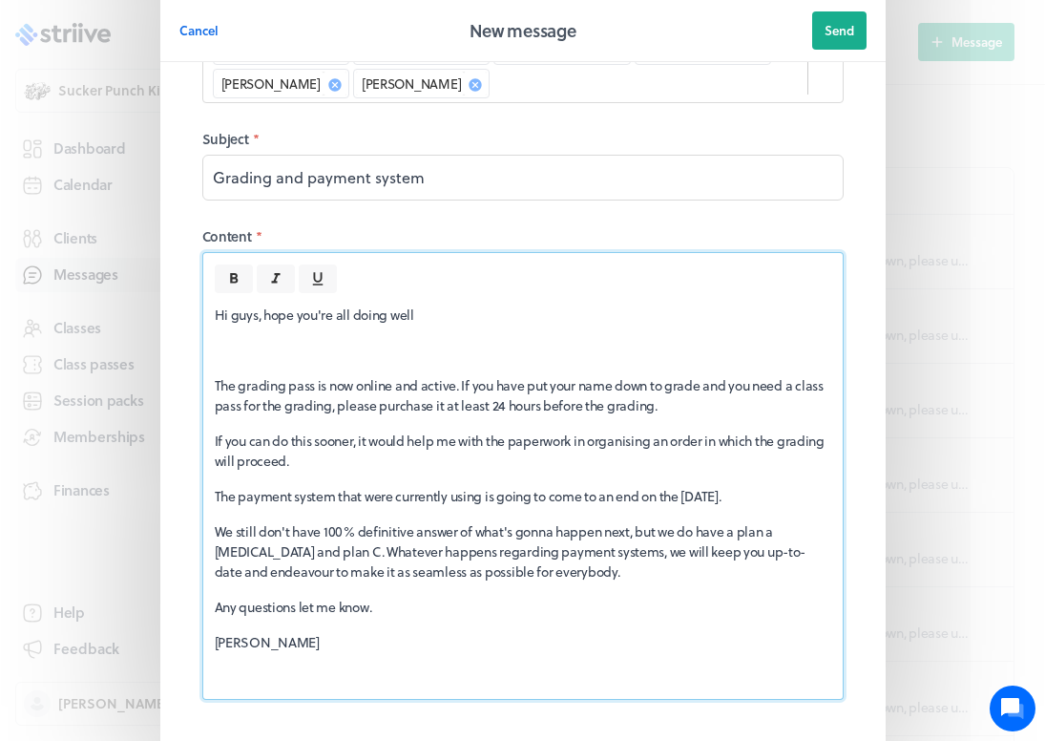
scroll to position [491, 0]
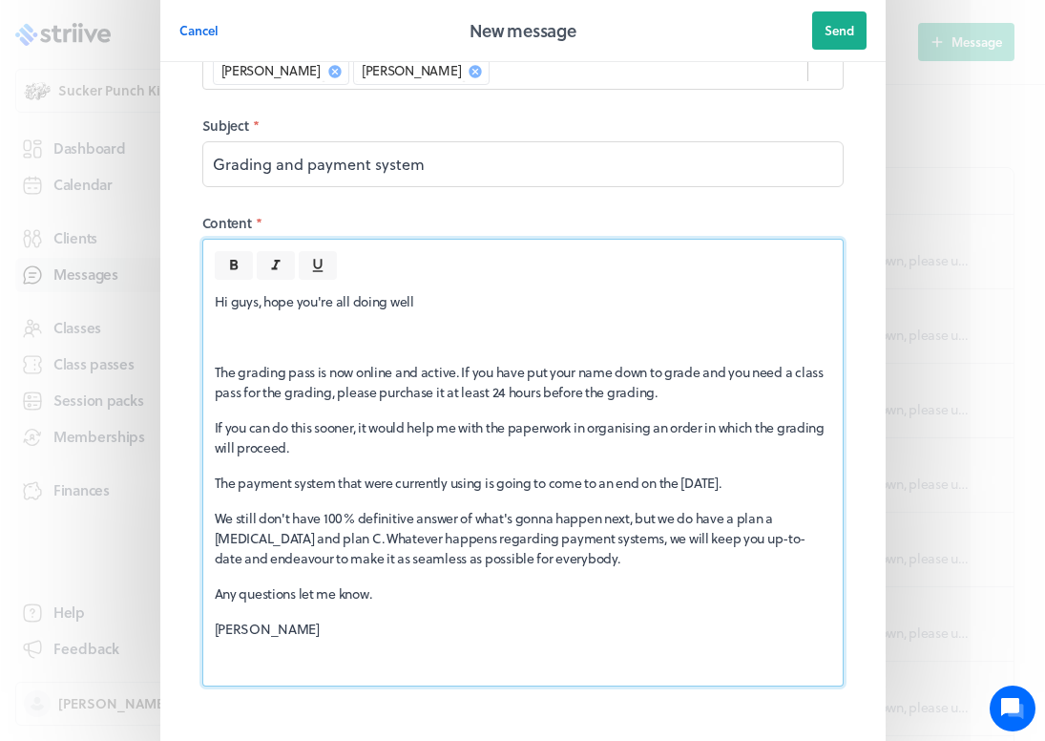
click at [320, 508] on p "We still don't have 100% definitive answer of what's gonna happen next, but we …" at bounding box center [523, 538] width 616 height 60
click at [791, 508] on p "We still don't have a 100% definitive answer of what's gonna happen next, but w…" at bounding box center [523, 538] width 616 height 60
click at [640, 508] on p "We still don't have a 100% definitive answer of what's gonna happen next, but w…" at bounding box center [523, 538] width 616 height 60
click at [219, 286] on div "Hi guys, hope you're all doing well The grading pass is now online and active. …" at bounding box center [522, 483] width 639 height 406
click at [231, 257] on icon at bounding box center [233, 265] width 17 height 17
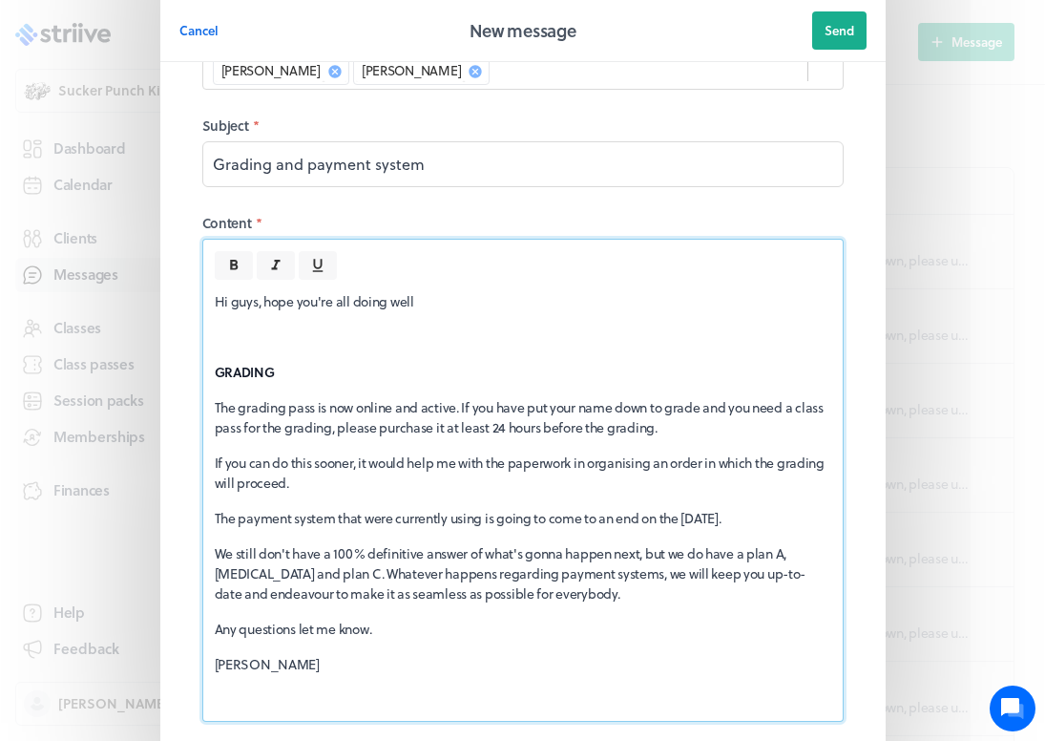
click at [211, 437] on div "Hi guys, hope you're all doing well GRADING The grading pass is now online and …" at bounding box center [522, 500] width 639 height 441
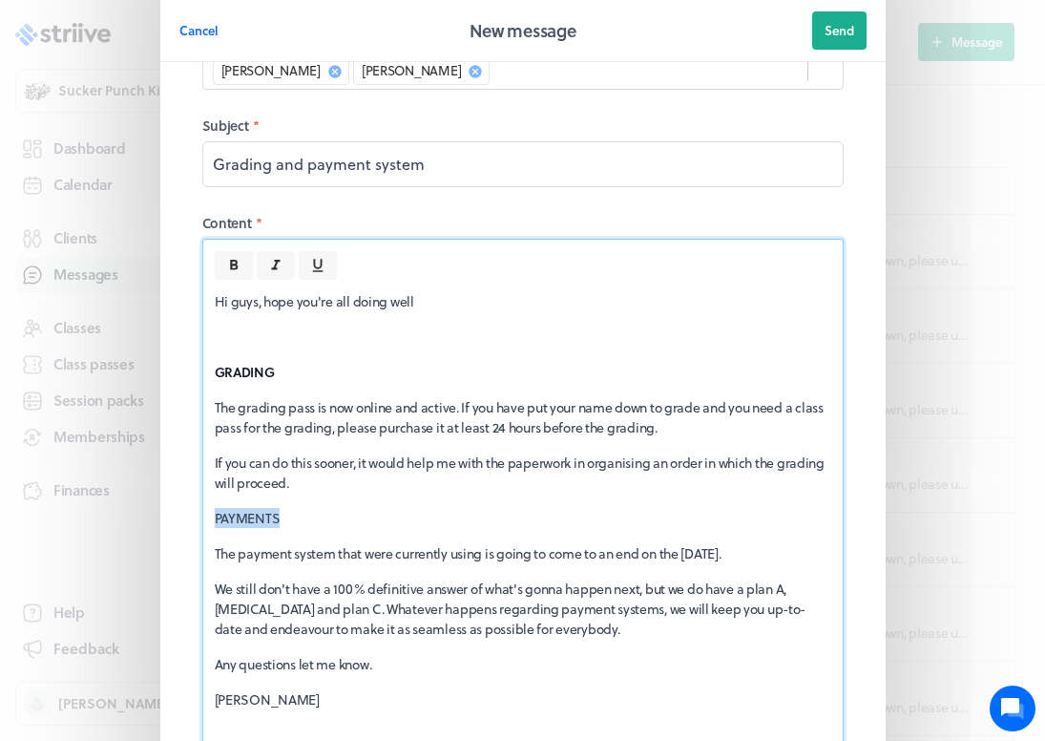
drag, startPoint x: 217, startPoint y: 456, endPoint x: 295, endPoint y: 456, distance: 78.3
click at [295, 508] on p "PAYMENTS" at bounding box center [523, 518] width 616 height 20
click at [229, 257] on icon at bounding box center [233, 265] width 17 height 17
click at [401, 543] on p "The payment system that were currently using is going to come to an end on the …" at bounding box center [523, 553] width 616 height 20
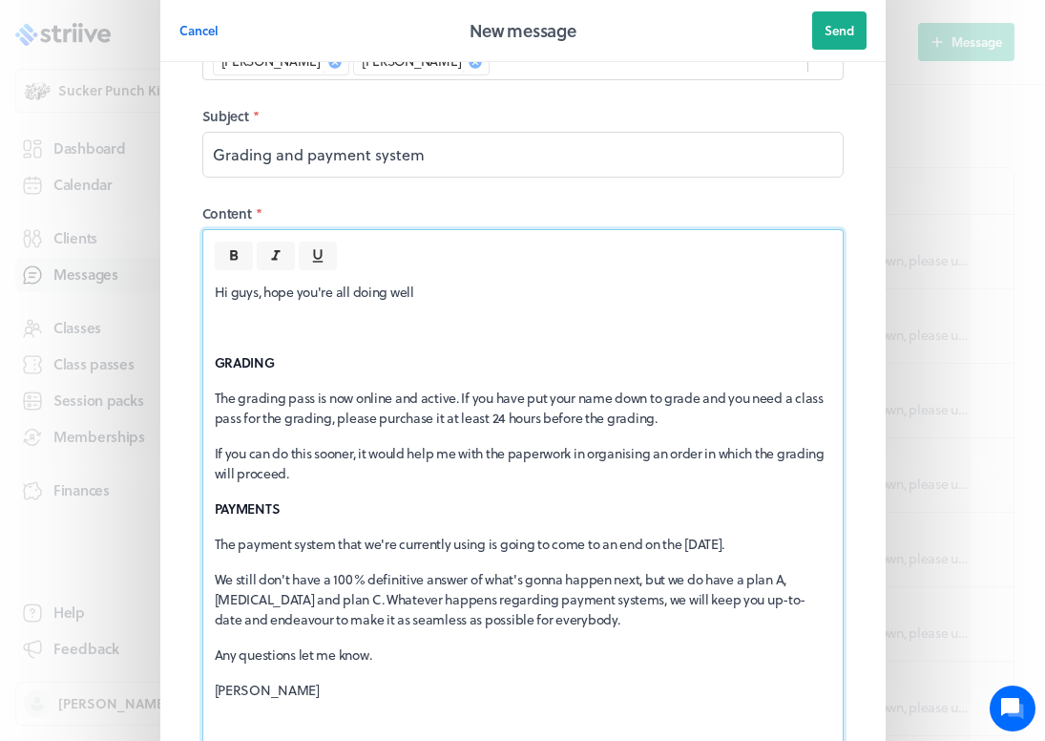
click at [455, 492] on div "Hi guys, hope you're all doing well GRADING The grading pass is now online and …" at bounding box center [522, 508] width 639 height 476
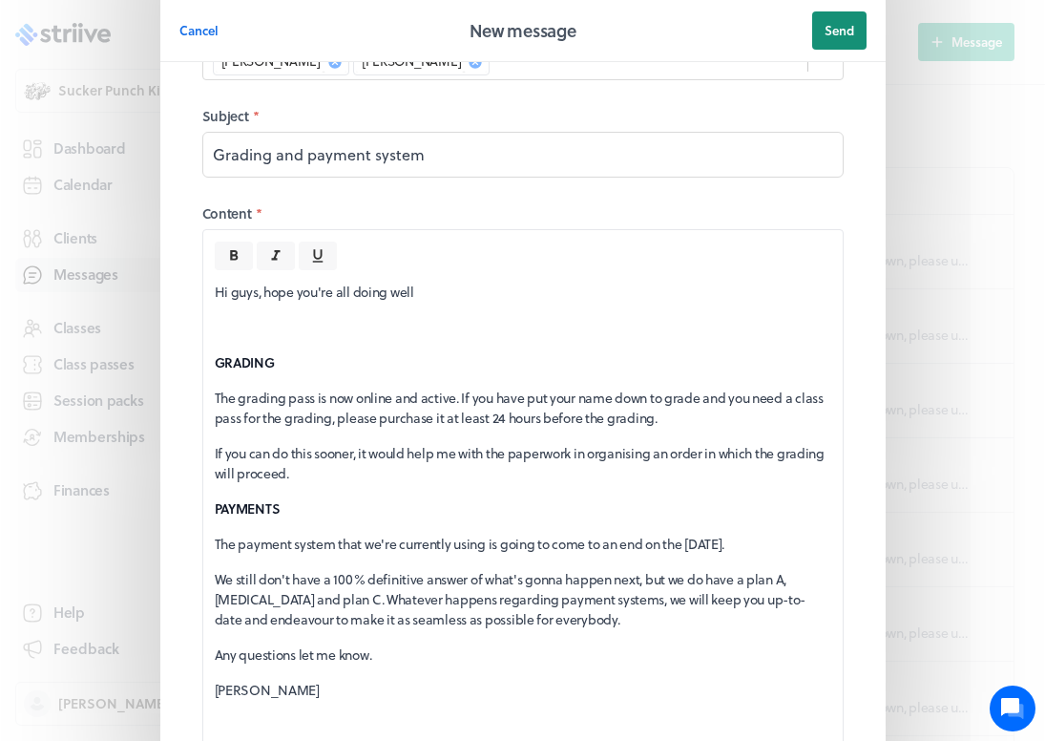
click at [839, 27] on span "Send" at bounding box center [840, 30] width 30 height 17
